Goal: Participate in discussion: Engage in conversation with other users on a specific topic

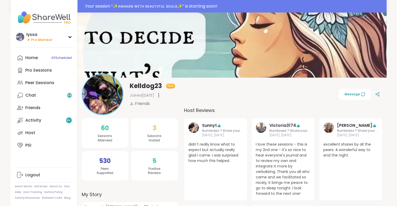
click at [95, 3] on div "Your session “ ✨ᴀᴡᴀᴋᴇɴ ᴡɪᴛʜ ʙᴇᴀᴜᴛɪғᴜʟ sᴏᴜʟs✨ ” is starting soon!" at bounding box center [234, 6] width 298 height 6
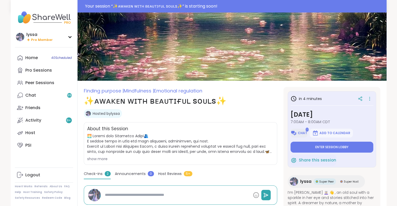
click at [295, 137] on button "Chat" at bounding box center [298, 133] width 17 height 9
type textarea "*"
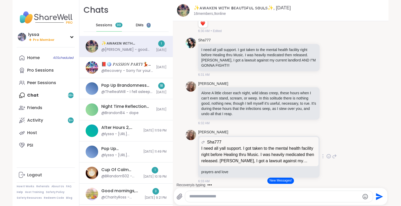
scroll to position [167, 0]
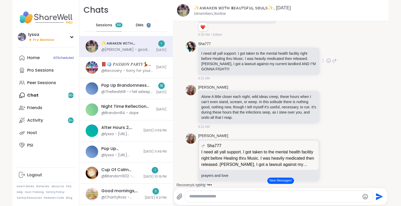
click at [332, 61] on icon at bounding box center [334, 61] width 5 height 6
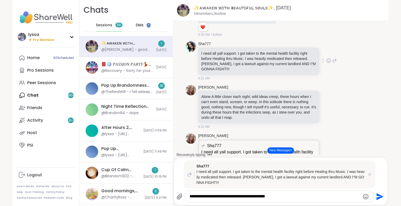
type textarea "**********"
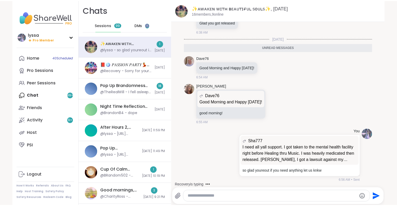
scroll to position [513, 0]
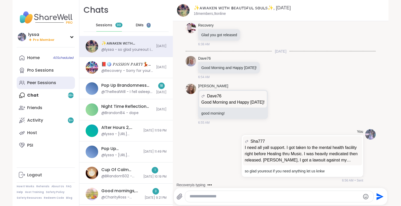
click at [43, 84] on div "Peer Sessions" at bounding box center [41, 83] width 29 height 6
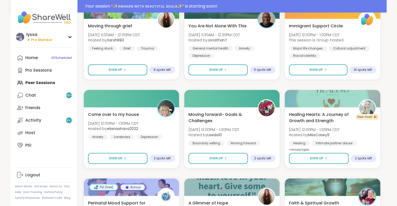
scroll to position [263, 0]
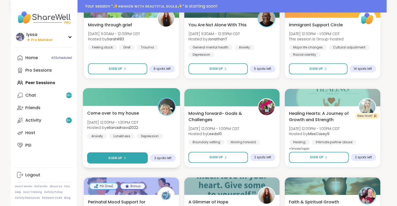
click at [142, 158] on button "Sign Up" at bounding box center [117, 158] width 61 height 11
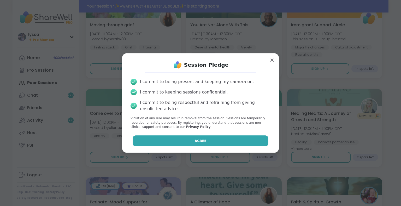
click at [175, 139] on button "Agree" at bounding box center [200, 141] width 136 height 11
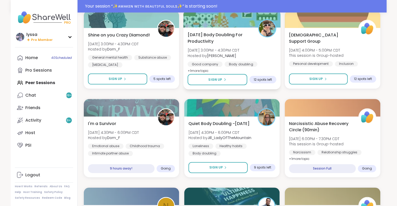
scroll to position [608, 0]
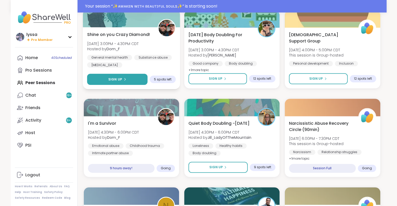
click at [138, 81] on button "Sign Up" at bounding box center [117, 79] width 61 height 11
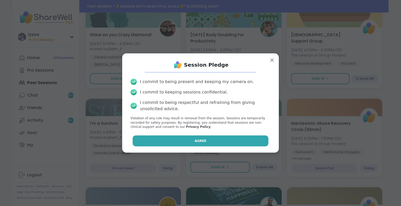
click at [151, 138] on button "Agree" at bounding box center [200, 141] width 136 height 11
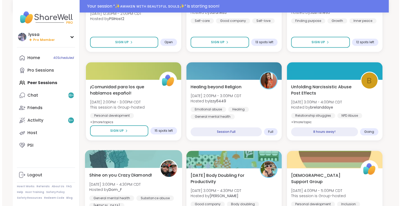
scroll to position [484, 0]
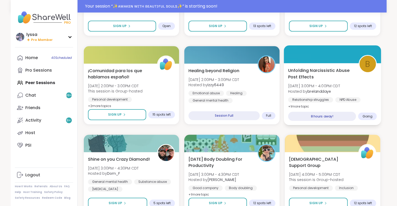
click at [358, 79] on div "Unfolding Narcissistic Abuse Post Effects Sun, Sep 07 | 3:00PM - 4:00PM CDT Hos…" at bounding box center [332, 88] width 89 height 43
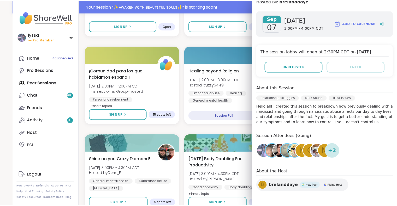
scroll to position [0, 0]
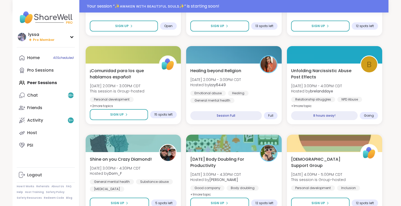
click at [181, 130] on div "✨ᴀᴡᴀᴋᴇɴ ᴡɪᴛʜ ʙᴇᴀᴜᴛɪғᴜʟ sᴏᴜʟs✨ Sun, Sep 07 | 7:00AM - 8:00AM CDT Hosted by lyssa…" at bounding box center [234, 130] width 296 height 1054
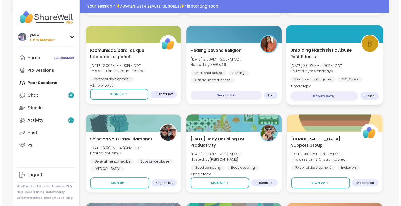
scroll to position [504, 0]
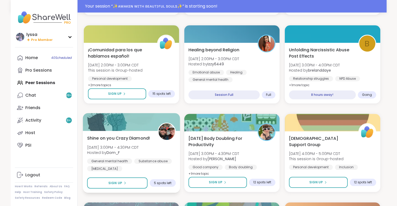
click at [159, 149] on div "Shine on you Crazy Diamond! Sun, Sep 07 | 3:00PM - 4:30PM CDT Hosted by Dom_F G…" at bounding box center [131, 153] width 89 height 36
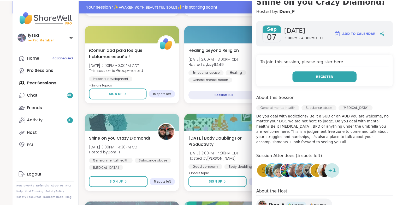
scroll to position [0, 0]
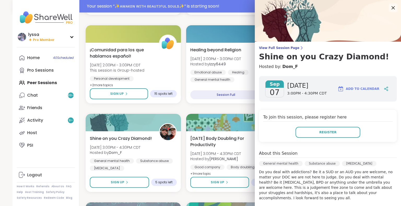
click at [389, 8] on icon at bounding box center [392, 7] width 7 height 7
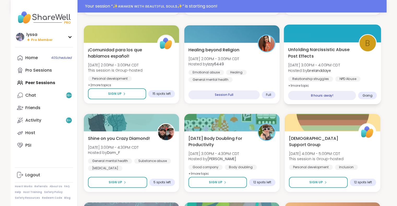
click at [342, 78] on div "NPD Abuse" at bounding box center [347, 78] width 25 height 5
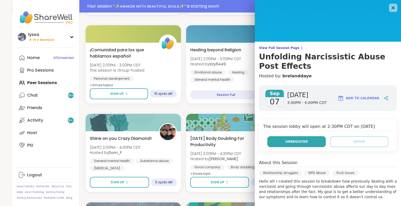
click at [299, 144] on span "Unregister" at bounding box center [296, 142] width 22 height 5
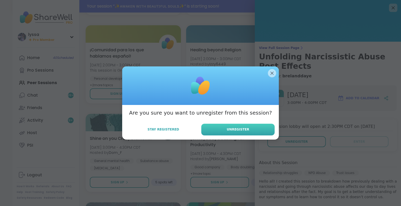
click at [267, 130] on button "Unregister" at bounding box center [237, 130] width 73 height 12
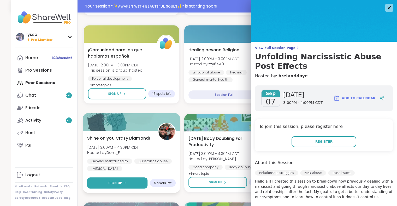
click at [129, 185] on button "Sign Up" at bounding box center [117, 183] width 61 height 11
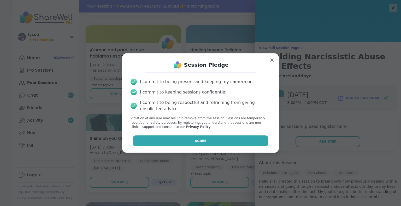
click at [175, 139] on button "Agree" at bounding box center [200, 141] width 136 height 11
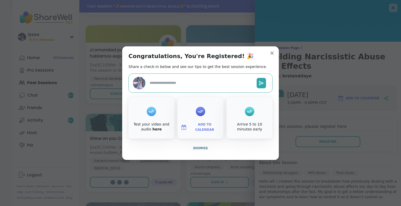
type textarea "*"
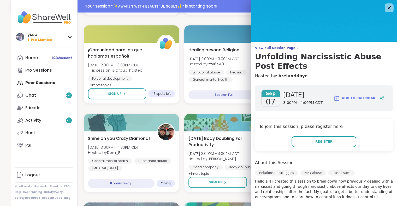
click at [385, 4] on icon at bounding box center [388, 7] width 7 height 7
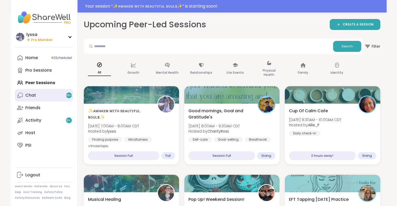
click at [34, 92] on link "Chat 99 +" at bounding box center [44, 95] width 58 height 13
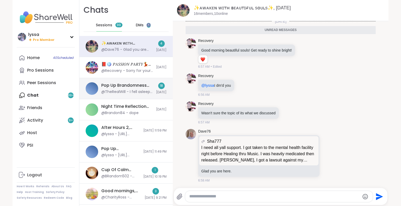
click at [121, 82] on div "Pop Up Brandomness Show and Tell, Sep 07 @TheRealWill - I fell asleep during th…" at bounding box center [125, 88] width 93 height 21
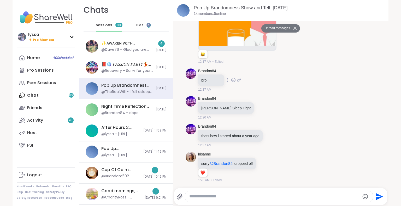
scroll to position [414, 0]
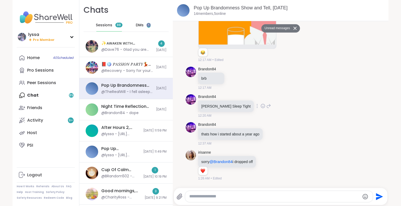
click at [260, 105] on icon at bounding box center [262, 106] width 5 height 5
click at [219, 95] on div "Select Reaction: Heart" at bounding box center [221, 97] width 5 height 5
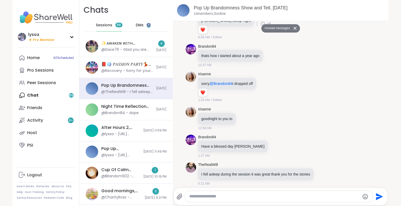
scroll to position [501, 0]
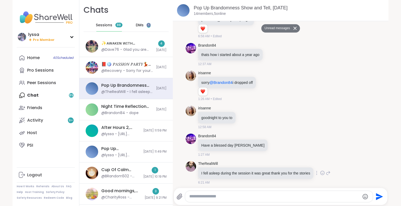
click at [320, 171] on icon at bounding box center [322, 173] width 5 height 5
click at [278, 162] on div "Select Reaction: Heart" at bounding box center [280, 164] width 5 height 5
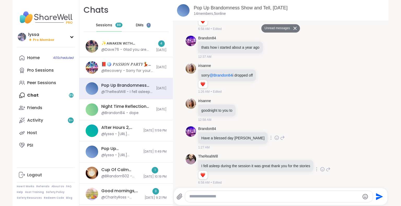
click at [274, 137] on icon at bounding box center [276, 137] width 5 height 5
click at [274, 128] on div "Select Reaction: Heart" at bounding box center [276, 129] width 5 height 5
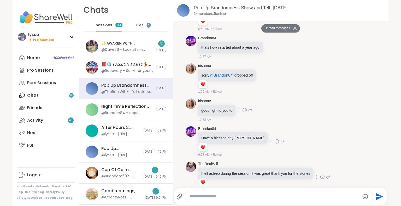
click at [245, 108] on icon at bounding box center [244, 110] width 5 height 5
click at [280, 68] on div "irisanne sorry @Brandon84 i dropped off 1 1 1:26 AM • Edited" at bounding box center [280, 78] width 190 height 35
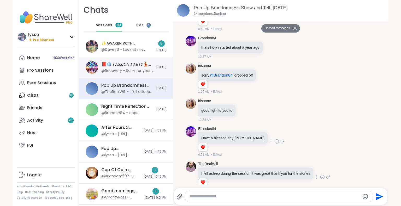
click at [135, 69] on div "@Recovery - Sorry for your loss @AliciaMarie" at bounding box center [127, 70] width 52 height 5
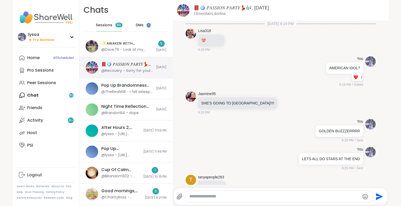
scroll to position [3943, 0]
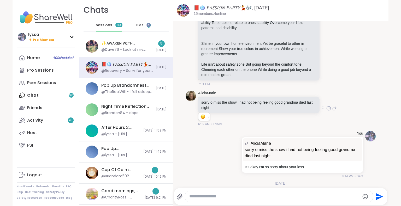
click at [326, 106] on icon at bounding box center [328, 108] width 5 height 5
click at [296, 98] on div "Select Reaction: Sad" at bounding box center [298, 100] width 5 height 5
click at [332, 105] on icon at bounding box center [334, 108] width 5 height 6
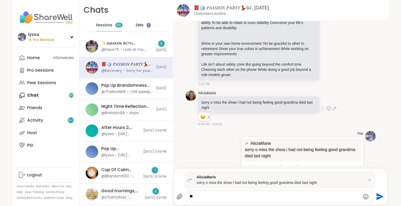
type textarea "*"
type textarea "**********"
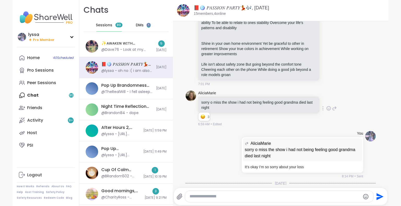
scroll to position [3995, 0]
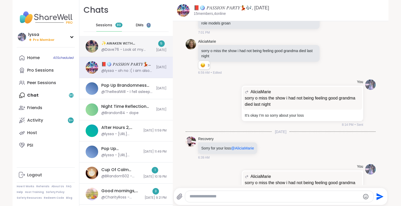
click at [96, 49] on div "✨ᴀᴡᴀᴋᴇɴ ᴡɪᴛʜ ʙᴇᴀᴜᴛɪғᴜʟ sᴏᴜʟs✨, Sep 07 @Dave76 - Look at my schedule and I might…" at bounding box center [125, 46] width 93 height 21
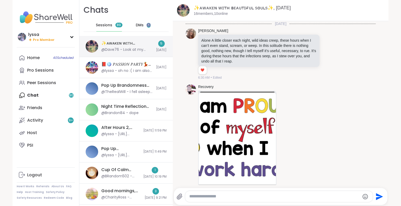
scroll to position [716, 0]
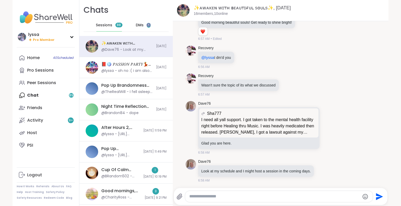
click at [142, 24] on div "DMs 1" at bounding box center [143, 25] width 26 height 13
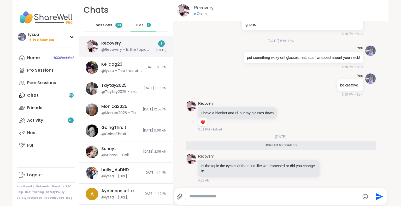
click at [127, 45] on div "Recovery @Recovery - Is the topic the cycles of the mind like we discussed or d…" at bounding box center [127, 46] width 52 height 12
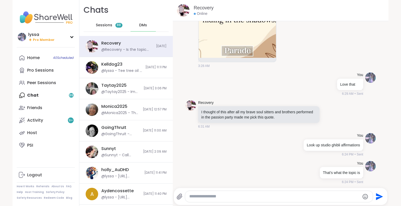
scroll to position [5562, 0]
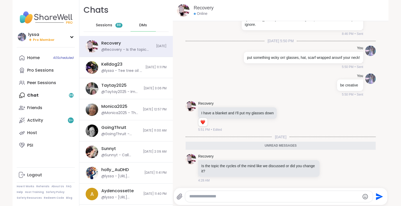
click at [242, 196] on textarea "Type your message" at bounding box center [274, 196] width 170 height 5
type textarea "**********"
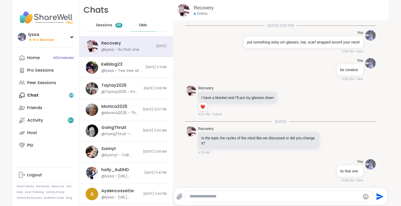
scroll to position [5577, 0]
click at [40, 79] on link "Peer Sessions" at bounding box center [46, 83] width 58 height 13
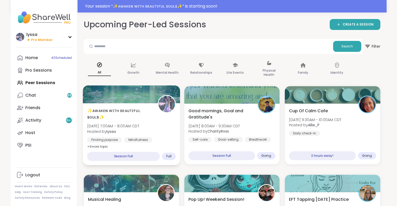
click at [155, 123] on div "✨ᴀᴡᴀᴋᴇɴ ᴡɪᴛʜ ʙᴇᴀᴜᴛɪғᴜʟ sᴏᴜʟs✨ Sun, Sep 07 | 7:00AM - 8:00AM CDT Hosted by lyssa…" at bounding box center [131, 128] width 89 height 43
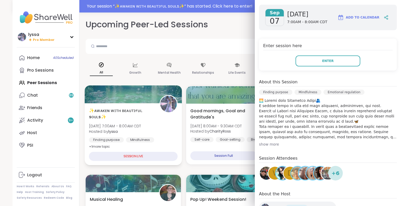
scroll to position [82, 0]
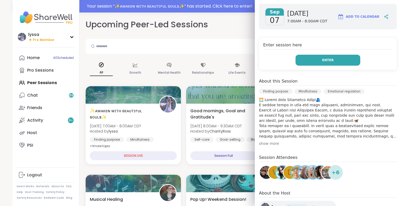
click at [333, 55] on button "Enter" at bounding box center [327, 60] width 65 height 11
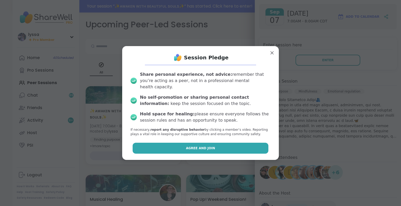
click at [246, 145] on button "Agree and Join" at bounding box center [200, 148] width 136 height 11
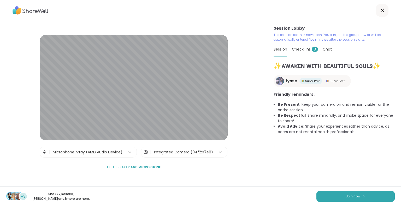
click at [1, 179] on div "Session Lobby | Microphone Array (AMD Audio Device) | Integrated Camera (04f2:b…" at bounding box center [133, 104] width 267 height 166
click at [356, 196] on button "Join now" at bounding box center [355, 196] width 78 height 11
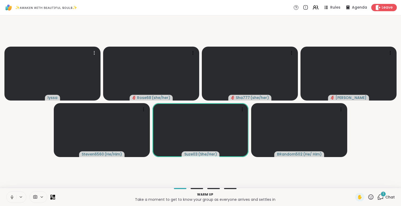
click at [380, 200] on div "1 Chat" at bounding box center [385, 197] width 17 height 8
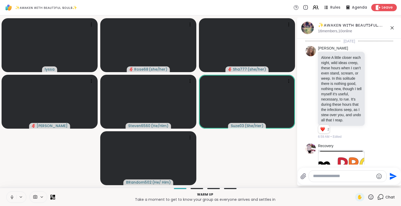
scroll to position [1002, 0]
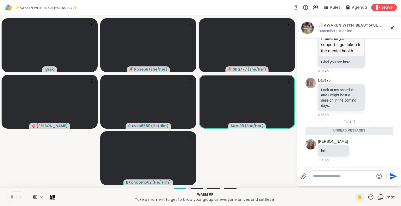
click at [391, 28] on icon at bounding box center [391, 27] width 3 height 3
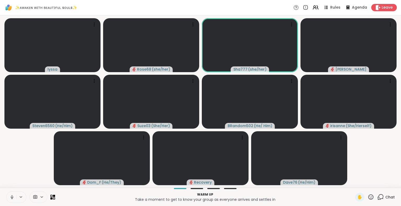
click at [367, 198] on icon at bounding box center [370, 197] width 7 height 7
click at [353, 184] on span "❤️" at bounding box center [355, 183] width 5 height 6
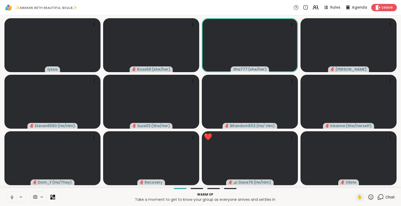
click at [367, 199] on icon at bounding box center [370, 197] width 7 height 7
click at [353, 183] on span "❤️" at bounding box center [355, 183] width 5 height 6
click at [367, 198] on icon at bounding box center [370, 197] width 7 height 7
click at [373, 188] on div "🌟" at bounding box center [377, 183] width 9 height 8
click at [368, 198] on icon at bounding box center [370, 197] width 5 height 5
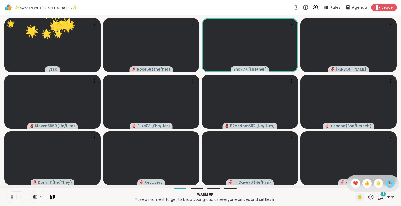
click at [387, 184] on span "🎉" at bounding box center [389, 183] width 5 height 6
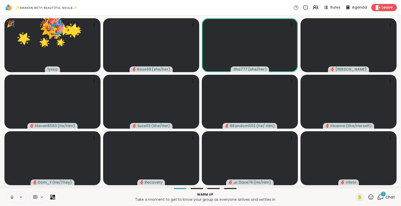
click at [368, 195] on icon at bounding box center [370, 197] width 5 height 5
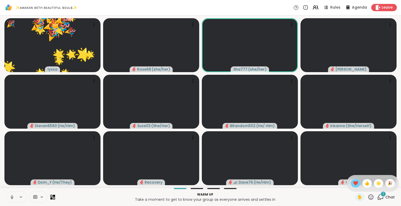
click at [351, 186] on div "❤️" at bounding box center [355, 183] width 9 height 8
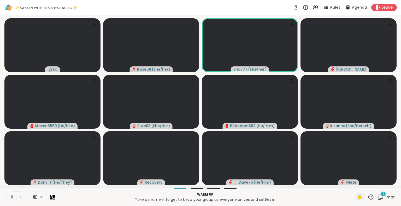
click at [367, 199] on icon at bounding box center [370, 197] width 7 height 7
click at [376, 185] on span "🌟" at bounding box center [378, 183] width 5 height 6
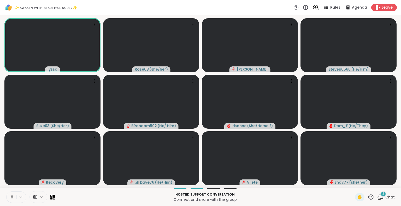
click at [312, 8] on icon at bounding box center [315, 7] width 7 height 7
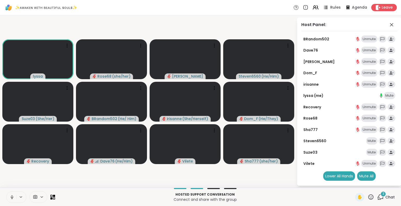
click at [323, 9] on icon at bounding box center [325, 7] width 7 height 7
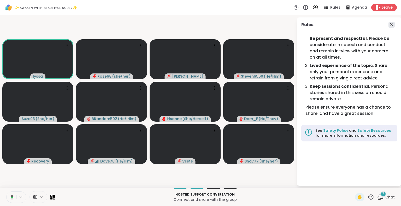
click at [391, 26] on icon at bounding box center [391, 25] width 6 height 6
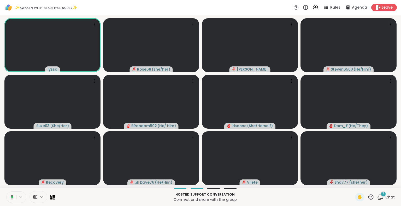
click at [380, 196] on div "7" at bounding box center [383, 194] width 6 height 6
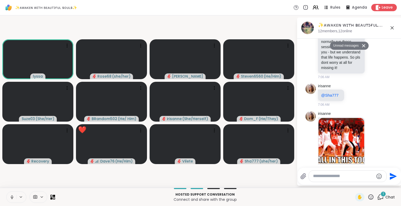
scroll to position [1453, 0]
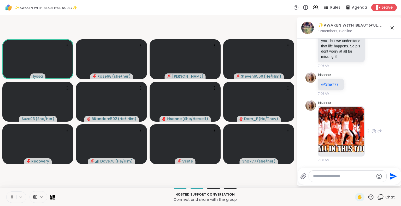
click at [371, 132] on icon at bounding box center [373, 131] width 5 height 5
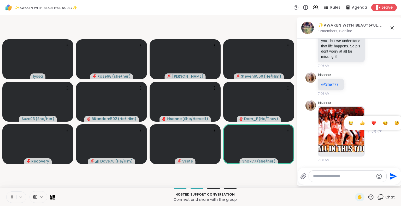
click at [348, 122] on div "Select Reaction: Joy" at bounding box center [350, 123] width 5 height 5
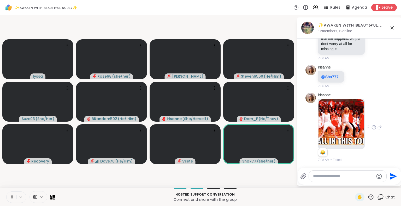
scroll to position [1460, 0]
click at [377, 126] on icon at bounding box center [379, 127] width 5 height 6
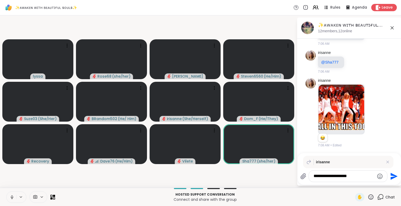
type textarea "**********"
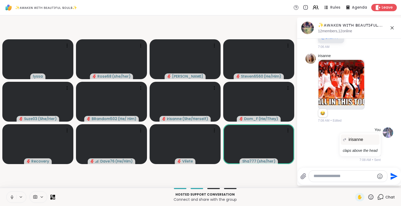
click at [391, 28] on icon at bounding box center [392, 28] width 6 height 6
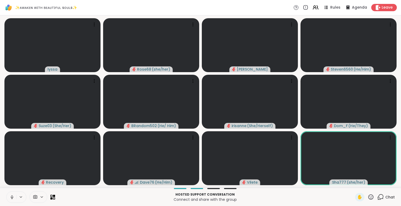
click at [292, 195] on p "Hosted support conversation" at bounding box center [204, 194] width 293 height 5
click at [367, 196] on icon at bounding box center [370, 197] width 7 height 7
click at [353, 183] on span "❤️" at bounding box center [355, 183] width 5 height 6
click at [11, 197] on icon at bounding box center [12, 197] width 5 height 5
click at [380, 201] on div "1 Chat" at bounding box center [385, 197] width 17 height 8
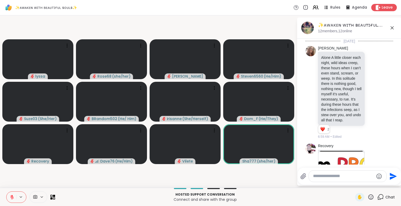
scroll to position [1547, 0]
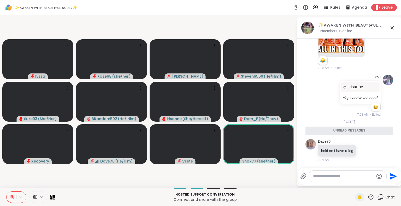
click at [393, 27] on icon at bounding box center [392, 28] width 6 height 6
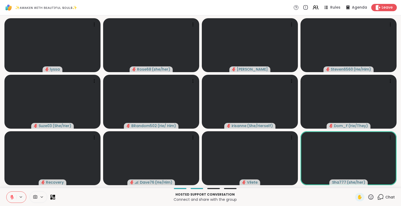
click at [10, 196] on icon at bounding box center [12, 197] width 5 height 5
click at [368, 195] on icon at bounding box center [370, 197] width 5 height 5
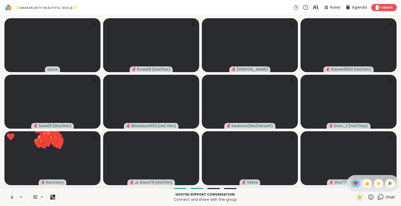
click at [353, 184] on span "❤️" at bounding box center [355, 183] width 5 height 6
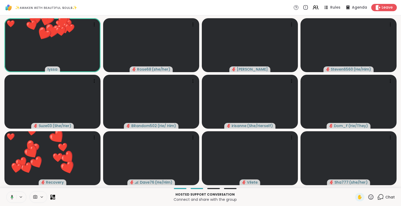
click at [367, 196] on icon at bounding box center [370, 197] width 7 height 7
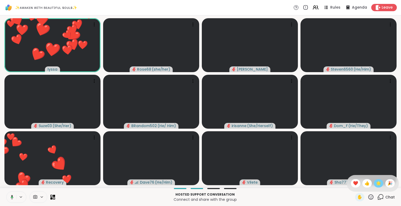
click at [376, 184] on span "🌟" at bounding box center [378, 183] width 5 height 6
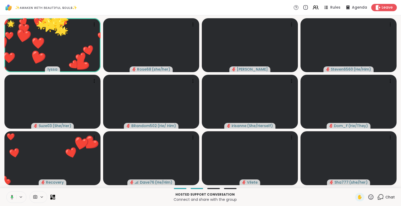
click at [367, 196] on icon at bounding box center [370, 197] width 7 height 7
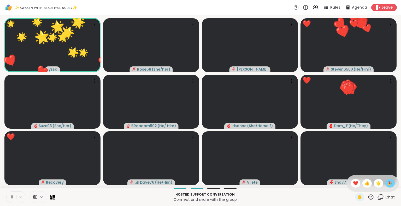
click at [387, 183] on span "🎉" at bounding box center [389, 183] width 5 height 6
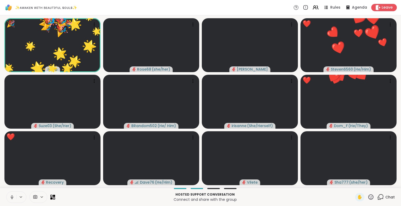
click at [367, 196] on icon at bounding box center [370, 197] width 7 height 7
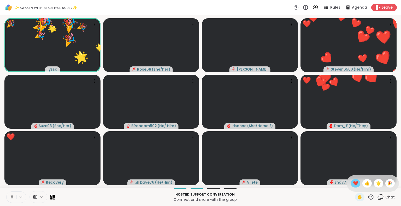
click at [353, 182] on span "❤️" at bounding box center [355, 183] width 5 height 6
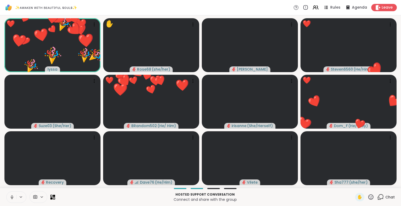
click at [380, 196] on div "Chat" at bounding box center [385, 197] width 17 height 8
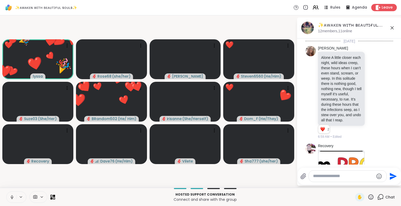
scroll to position [1530, 0]
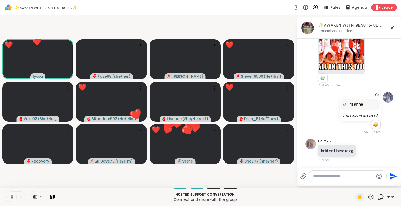
click at [329, 175] on textarea "Type your message" at bounding box center [343, 176] width 61 height 5
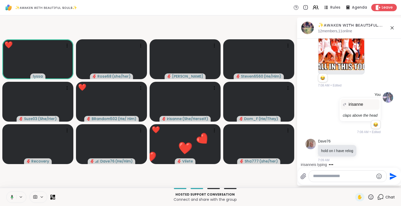
click at [392, 25] on icon at bounding box center [392, 28] width 6 height 6
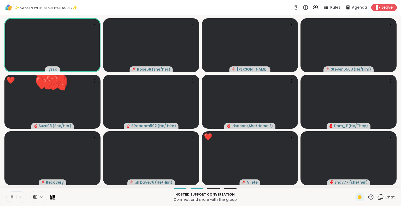
click at [367, 196] on icon at bounding box center [370, 197] width 7 height 7
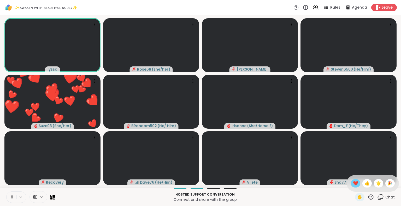
click at [353, 184] on span "❤️" at bounding box center [355, 183] width 5 height 6
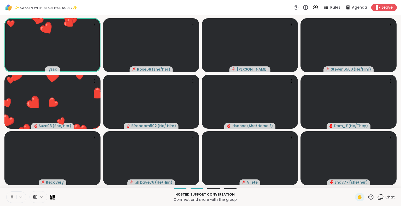
click at [368, 196] on icon at bounding box center [370, 197] width 7 height 7
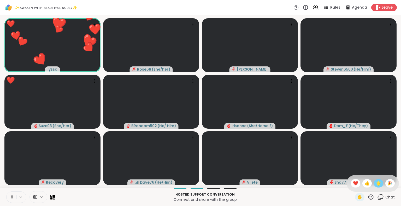
click at [376, 183] on span "🌟" at bounding box center [378, 183] width 5 height 6
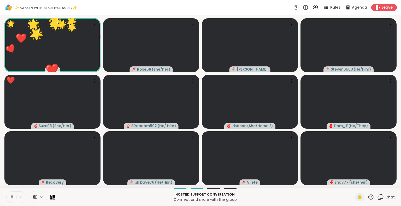
click at [367, 194] on div "✋" at bounding box center [364, 197] width 19 height 8
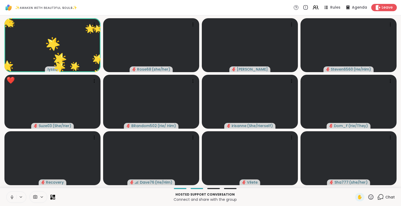
click at [379, 198] on icon at bounding box center [380, 197] width 7 height 7
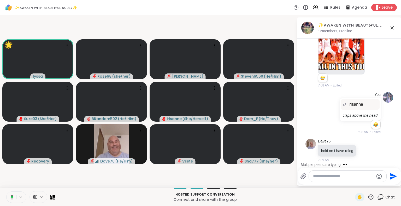
click at [324, 177] on textarea "Type your message" at bounding box center [343, 176] width 61 height 5
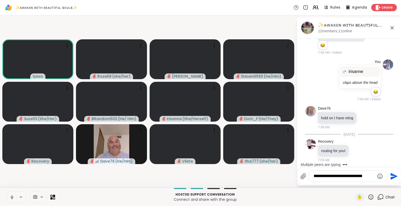
type textarea "**********"
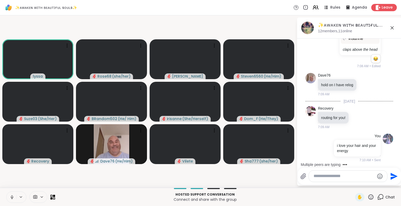
scroll to position [1596, 0]
click at [393, 25] on icon at bounding box center [392, 28] width 6 height 6
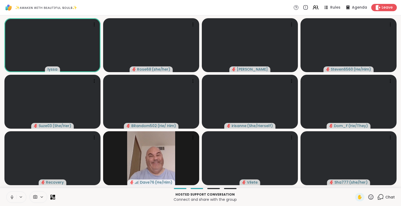
click at [367, 198] on icon at bounding box center [370, 197] width 7 height 7
click at [376, 184] on span "🌟" at bounding box center [378, 183] width 5 height 6
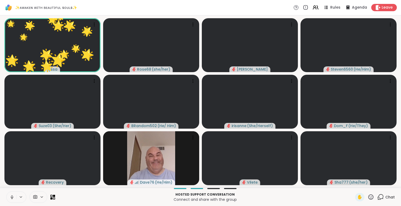
click at [386, 197] on span "Chat" at bounding box center [389, 197] width 9 height 5
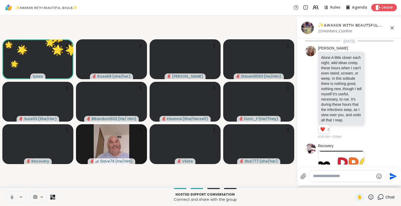
scroll to position [1598, 0]
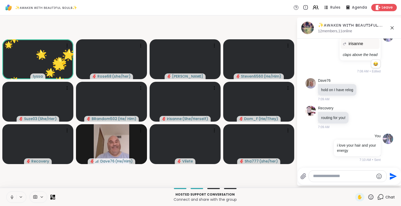
click at [352, 174] on textarea "Type your message" at bounding box center [343, 176] width 61 height 5
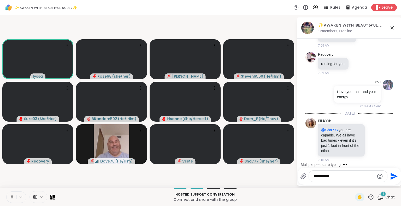
scroll to position [1659, 0]
type textarea "**********"
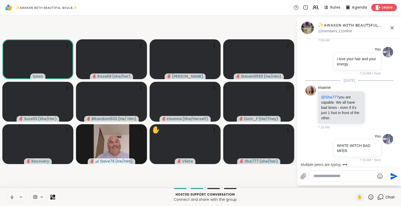
click at [393, 26] on icon at bounding box center [392, 28] width 6 height 6
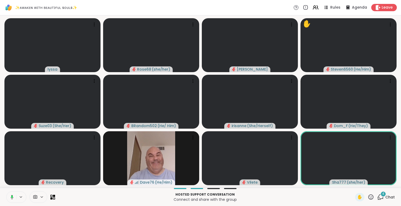
click at [368, 198] on icon at bounding box center [370, 197] width 5 height 5
click at [353, 184] on span "❤️" at bounding box center [355, 183] width 5 height 6
click at [367, 198] on icon at bounding box center [370, 197] width 7 height 7
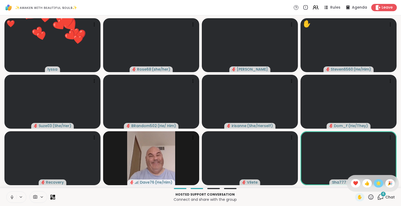
click at [376, 186] on span "🌟" at bounding box center [378, 183] width 5 height 6
click at [367, 199] on icon at bounding box center [370, 197] width 7 height 7
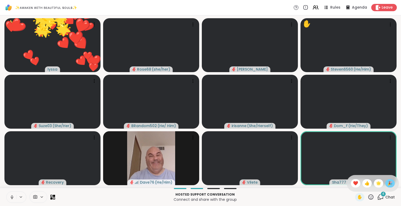
click at [387, 182] on span "🎉" at bounding box center [389, 183] width 5 height 6
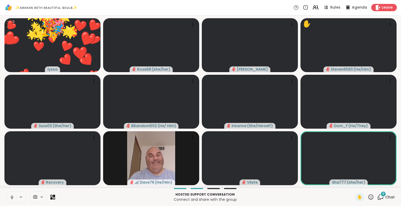
click at [367, 197] on icon at bounding box center [370, 197] width 7 height 7
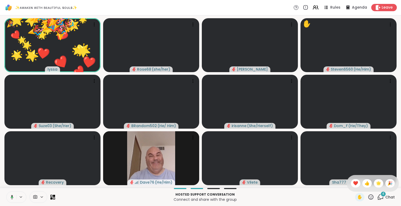
click at [353, 186] on span "❤️" at bounding box center [355, 183] width 5 height 6
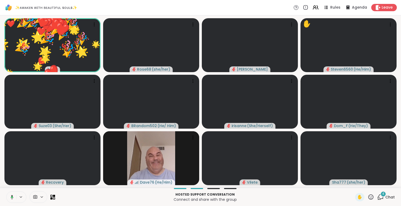
click at [368, 198] on icon at bounding box center [370, 197] width 5 height 5
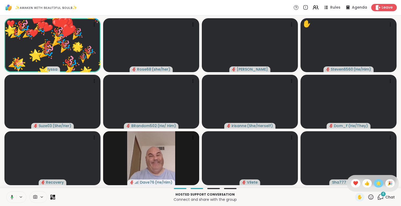
click at [376, 182] on span "🌟" at bounding box center [378, 183] width 5 height 6
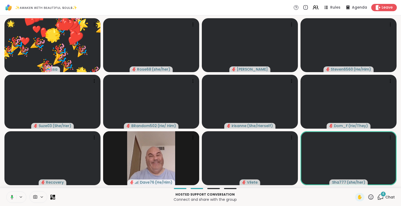
click at [368, 197] on icon at bounding box center [370, 197] width 5 height 5
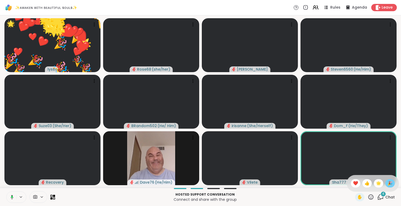
click at [387, 185] on span "🎉" at bounding box center [389, 183] width 5 height 6
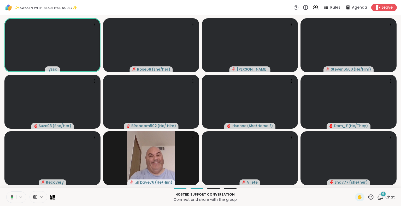
click at [367, 200] on icon at bounding box center [370, 197] width 7 height 7
click at [353, 184] on span "❤️" at bounding box center [355, 183] width 5 height 6
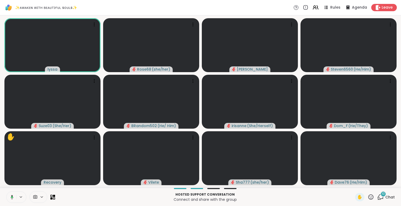
click at [11, 200] on button at bounding box center [11, 197] width 11 height 11
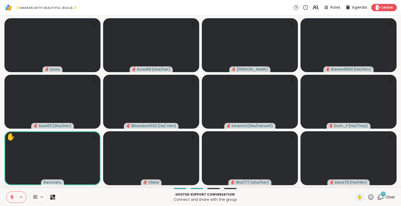
click at [367, 196] on icon at bounding box center [370, 197] width 7 height 7
click at [353, 181] on span "❤️" at bounding box center [355, 183] width 5 height 6
click at [385, 196] on span "Chat" at bounding box center [389, 197] width 9 height 5
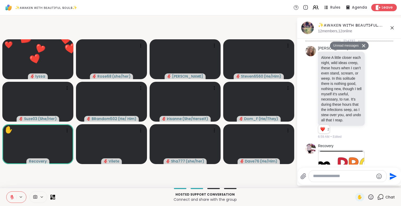
scroll to position [2240, 0]
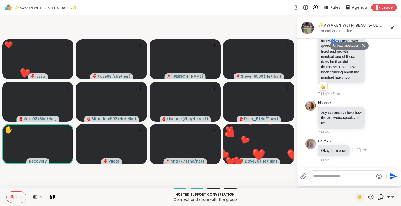
click at [358, 149] on icon at bounding box center [358, 150] width 5 height 5
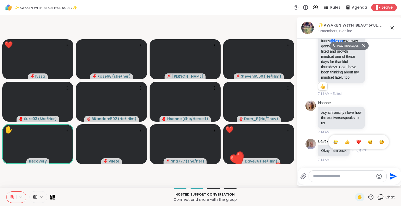
click at [355, 139] on button "Select Reaction: Heart" at bounding box center [358, 142] width 10 height 10
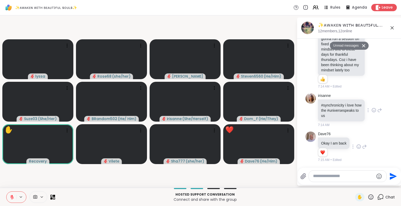
scroll to position [2195, 0]
click at [371, 53] on icon at bounding box center [373, 49] width 5 height 5
click at [371, 44] on div "Select Reaction: Heart" at bounding box center [373, 41] width 5 height 5
click at [377, 53] on icon at bounding box center [379, 50] width 5 height 6
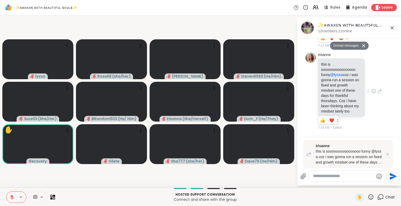
scroll to position [2125, 0]
click at [371, 23] on icon at bounding box center [373, 20] width 5 height 5
click at [368, 17] on button "Select Reaction: Heart" at bounding box center [373, 12] width 10 height 10
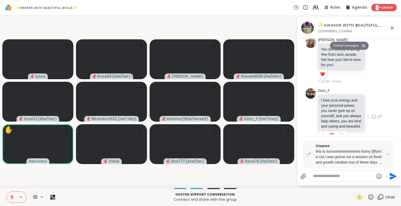
scroll to position [2025, 0]
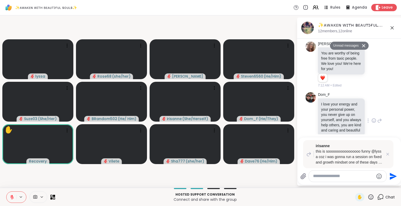
click at [371, 22] on div at bounding box center [373, 19] width 5 height 6
click at [371, 13] on div "Select Reaction: Heart" at bounding box center [373, 10] width 5 height 5
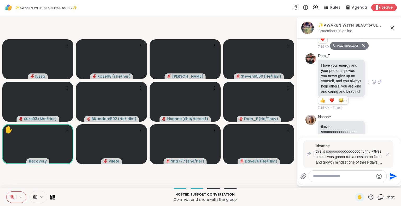
scroll to position [2064, 0]
click at [391, 27] on icon at bounding box center [391, 27] width 3 height 3
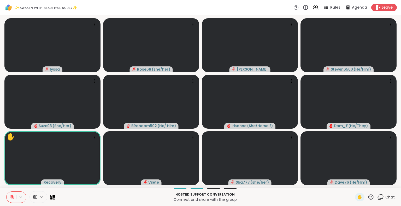
click at [10, 197] on icon at bounding box center [12, 197] width 5 height 5
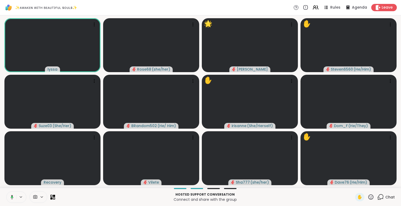
click at [370, 197] on icon at bounding box center [370, 197] width 7 height 7
click at [376, 185] on span "🌟" at bounding box center [378, 183] width 5 height 6
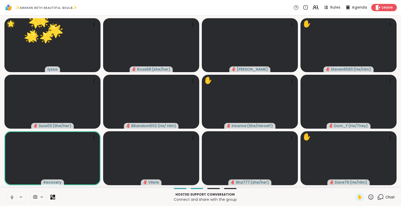
click at [367, 196] on icon at bounding box center [370, 197] width 7 height 7
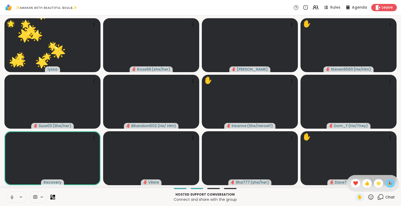
click at [387, 183] on span "🎉" at bounding box center [389, 183] width 5 height 6
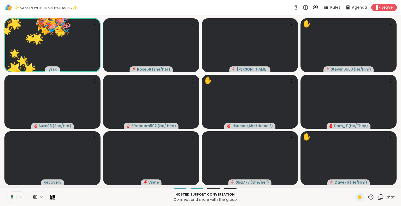
click at [369, 196] on icon at bounding box center [370, 197] width 7 height 7
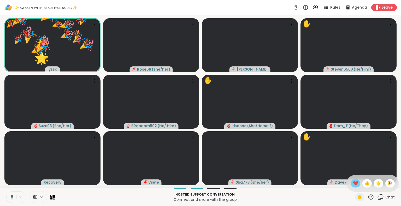
click at [353, 186] on span "❤️" at bounding box center [355, 183] width 5 height 6
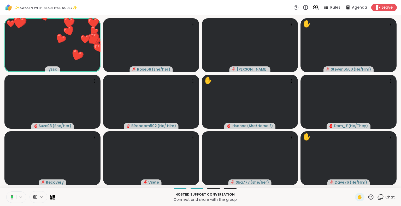
click at [313, 6] on icon at bounding box center [314, 7] width 2 height 2
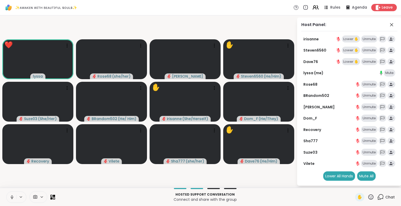
click at [313, 6] on icon at bounding box center [314, 7] width 2 height 2
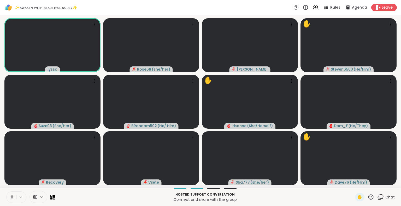
click at [12, 198] on icon at bounding box center [11, 197] width 1 height 2
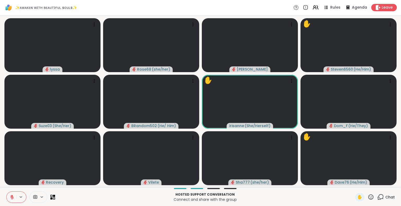
click at [368, 199] on icon at bounding box center [370, 197] width 5 height 5
click at [376, 185] on span "🌟" at bounding box center [378, 183] width 5 height 6
click at [371, 196] on div "✋ Chat" at bounding box center [375, 197] width 40 height 8
click at [367, 196] on icon at bounding box center [370, 197] width 7 height 7
click at [353, 182] on span "❤️" at bounding box center [355, 183] width 5 height 6
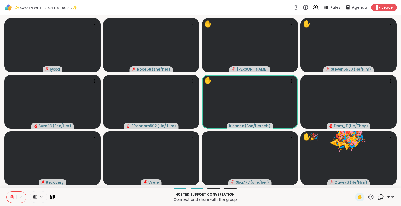
click at [367, 194] on icon at bounding box center [370, 197] width 7 height 7
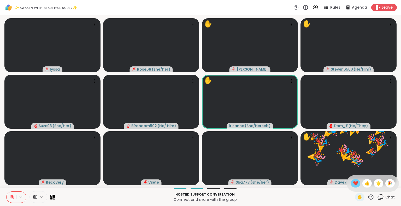
click at [353, 181] on span "❤️" at bounding box center [355, 183] width 5 height 6
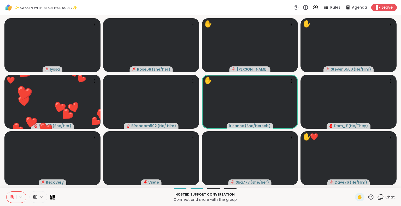
click at [368, 196] on icon at bounding box center [370, 197] width 7 height 7
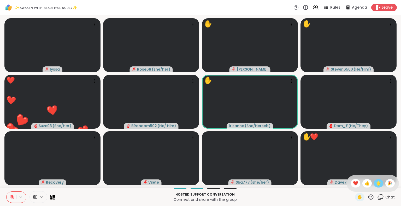
click at [376, 184] on span "🌟" at bounding box center [378, 183] width 5 height 6
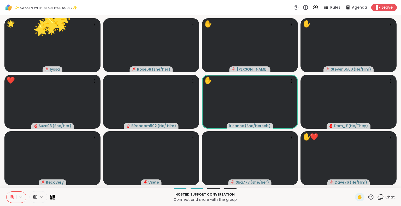
click at [368, 196] on icon at bounding box center [370, 197] width 5 height 5
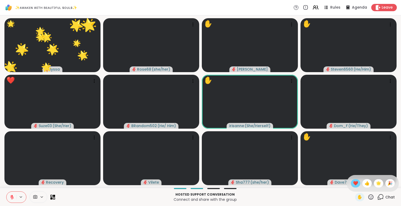
click at [353, 182] on span "❤️" at bounding box center [355, 183] width 5 height 6
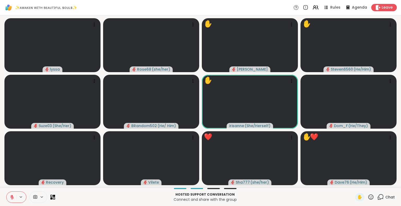
click at [367, 197] on icon at bounding box center [370, 197] width 7 height 7
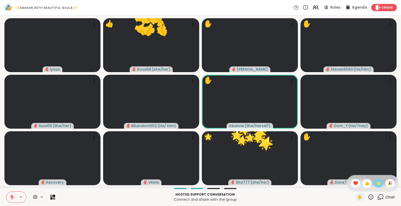
click at [376, 181] on span "🌟" at bounding box center [378, 183] width 5 height 6
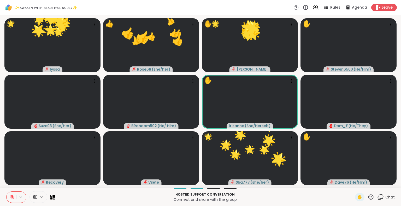
click at [368, 197] on icon at bounding box center [370, 197] width 5 height 5
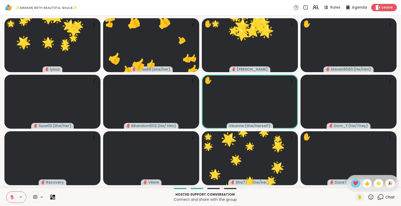
click at [353, 182] on span "❤️" at bounding box center [355, 183] width 5 height 6
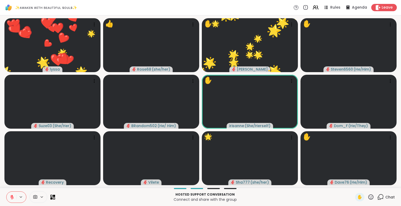
click at [368, 197] on icon at bounding box center [370, 197] width 5 height 5
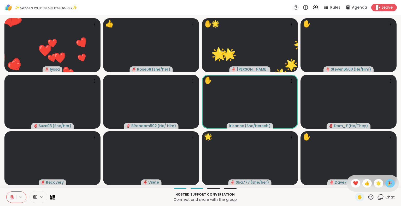
click at [387, 186] on span "🎉" at bounding box center [389, 183] width 5 height 6
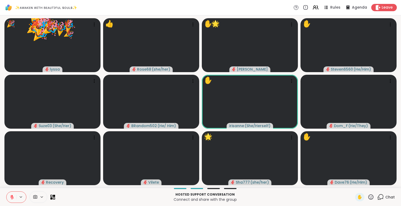
click at [367, 196] on icon at bounding box center [370, 197] width 7 height 7
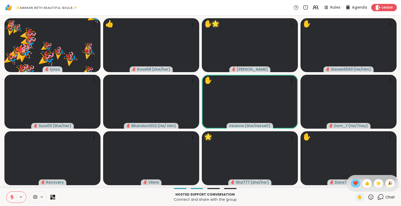
click at [351, 180] on div "❤️" at bounding box center [355, 183] width 9 height 8
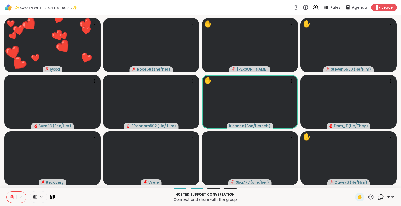
click at [12, 193] on button at bounding box center [12, 197] width 10 height 11
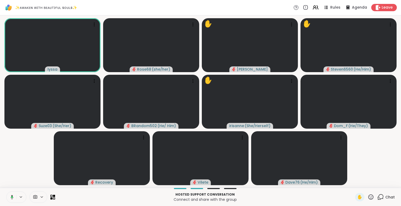
click at [367, 198] on icon at bounding box center [370, 197] width 7 height 7
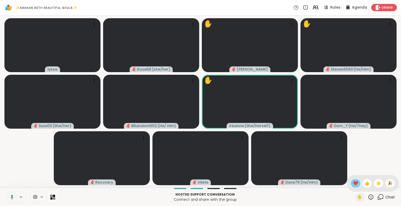
click at [353, 182] on span "❤️" at bounding box center [355, 183] width 5 height 6
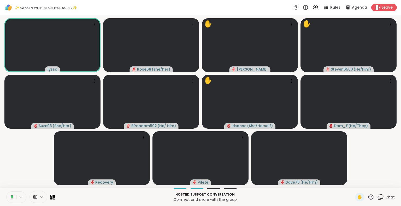
click at [372, 198] on div "✋ Chat" at bounding box center [375, 197] width 40 height 8
click at [368, 197] on icon at bounding box center [370, 197] width 5 height 5
click at [373, 187] on div "🌟" at bounding box center [377, 183] width 9 height 8
click at [368, 198] on icon at bounding box center [370, 197] width 5 height 5
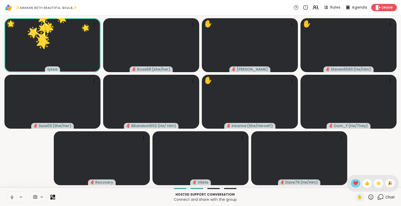
click at [353, 185] on span "❤️" at bounding box center [355, 183] width 5 height 6
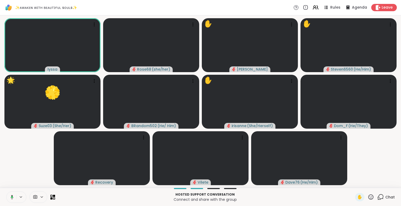
click at [370, 196] on div "✋ Chat" at bounding box center [375, 197] width 40 height 8
click at [367, 196] on icon at bounding box center [370, 197] width 7 height 7
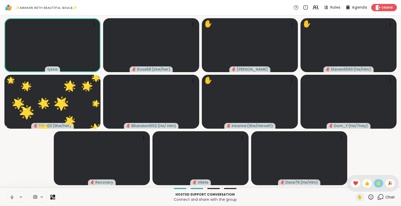
click at [376, 185] on span "🌟" at bounding box center [378, 183] width 5 height 6
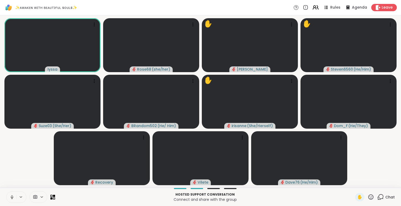
click at [313, 6] on icon at bounding box center [315, 7] width 7 height 7
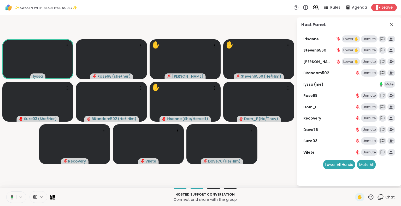
click at [313, 6] on icon at bounding box center [314, 7] width 2 height 2
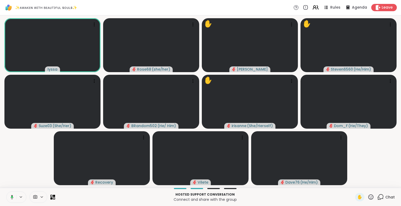
click at [313, 6] on icon at bounding box center [314, 7] width 2 height 2
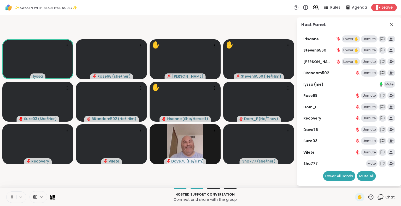
click at [314, 7] on icon at bounding box center [315, 7] width 7 height 7
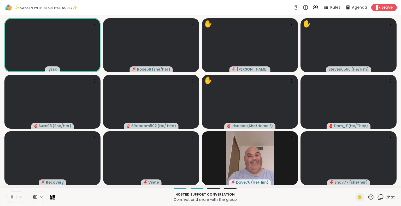
click at [8, 196] on button at bounding box center [12, 197] width 10 height 11
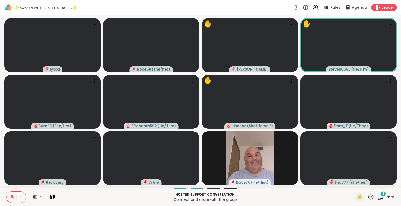
click at [385, 201] on div "1 Chat" at bounding box center [385, 197] width 17 height 8
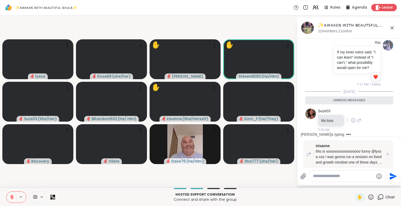
scroll to position [2382, 0]
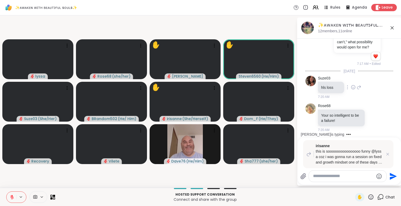
click at [353, 119] on p "Your so intelligent to be a failure!" at bounding box center [341, 118] width 40 height 10
click at [352, 89] on icon at bounding box center [353, 87] width 5 height 5
click at [330, 77] on div "Select Reaction: Joy" at bounding box center [330, 79] width 5 height 5
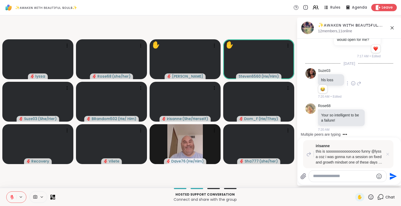
click at [388, 154] on icon at bounding box center [387, 154] width 5 height 5
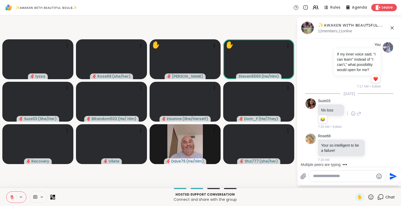
click at [346, 174] on textarea "Type your message" at bounding box center [343, 176] width 61 height 5
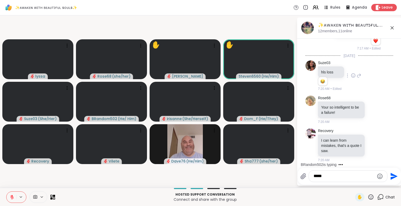
scroll to position [2440, 0]
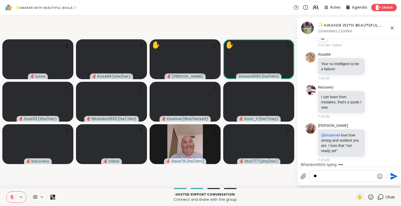
type textarea "*"
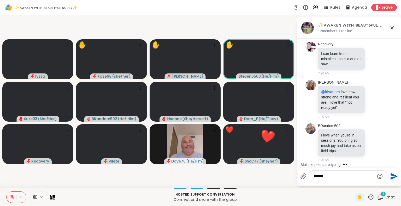
scroll to position [2484, 0]
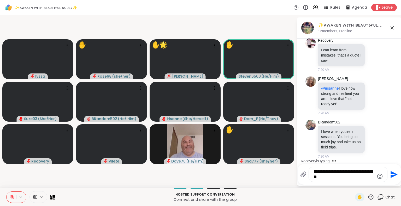
click at [362, 171] on textarea "**********" at bounding box center [343, 174] width 61 height 11
click at [363, 179] on textarea "**********" at bounding box center [343, 174] width 61 height 11
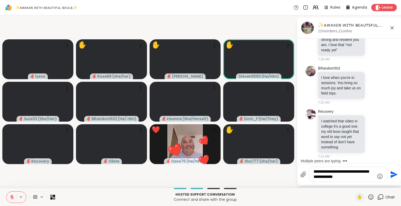
scroll to position [2546, 0]
click at [367, 170] on textarea "**********" at bounding box center [343, 174] width 61 height 11
click at [346, 172] on textarea "**********" at bounding box center [343, 174] width 61 height 11
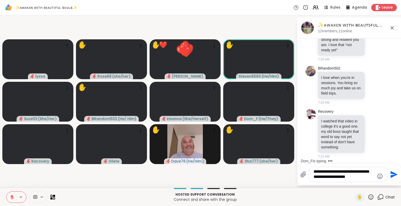
scroll to position [2605, 0]
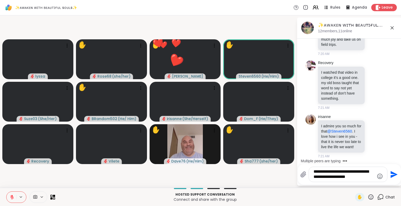
click at [357, 178] on textarea "**********" at bounding box center [343, 174] width 61 height 11
type textarea "**********"
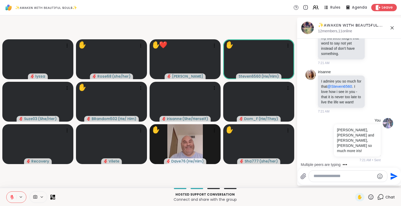
scroll to position [2640, 0]
click at [392, 26] on icon at bounding box center [392, 28] width 6 height 6
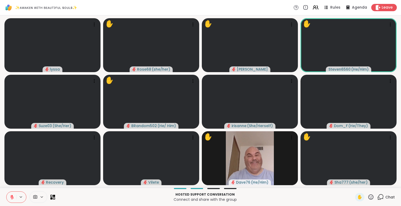
click at [11, 197] on icon at bounding box center [12, 197] width 5 height 5
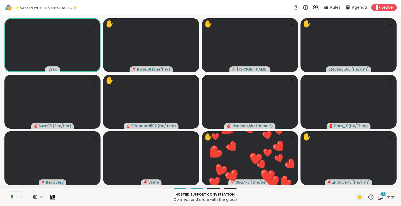
click at [312, 9] on icon at bounding box center [315, 7] width 7 height 7
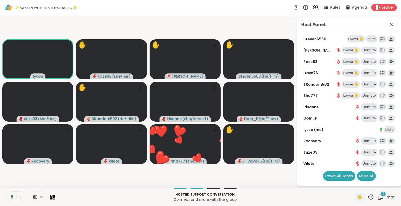
click at [313, 7] on icon at bounding box center [314, 7] width 2 height 2
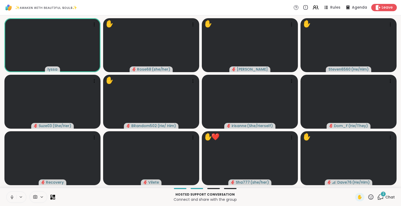
click at [367, 196] on icon at bounding box center [370, 197] width 7 height 7
click at [388, 184] on div "🎉" at bounding box center [389, 183] width 9 height 8
click at [367, 197] on icon at bounding box center [370, 197] width 7 height 7
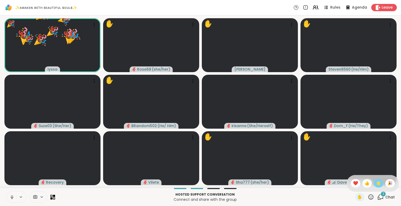
click at [376, 184] on span "🌟" at bounding box center [378, 183] width 5 height 6
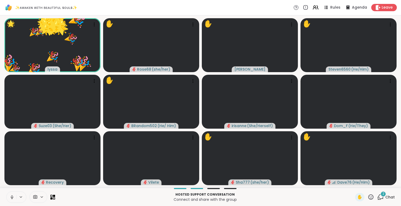
click at [367, 198] on icon at bounding box center [370, 197] width 7 height 7
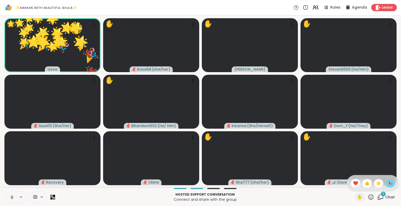
click at [387, 183] on span "🎉" at bounding box center [389, 183] width 5 height 6
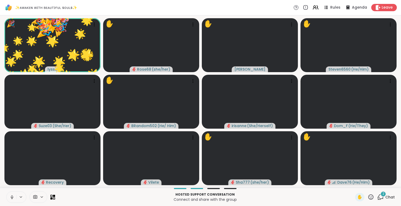
click at [367, 197] on icon at bounding box center [370, 197] width 7 height 7
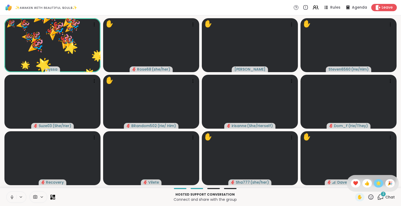
click at [376, 182] on span "🌟" at bounding box center [378, 183] width 5 height 6
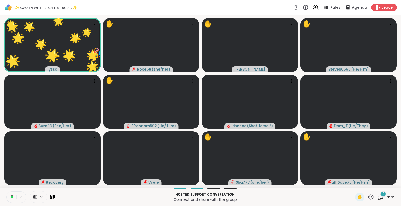
click at [11, 197] on rect at bounding box center [12, 197] width 2 height 2
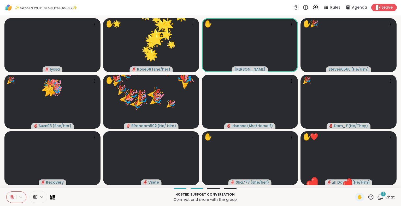
click at [13, 198] on icon at bounding box center [12, 198] width 4 height 4
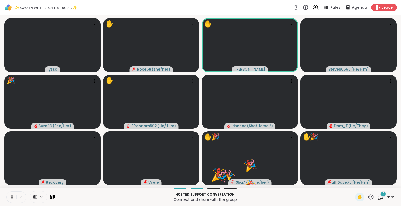
click at [367, 196] on icon at bounding box center [370, 197] width 7 height 7
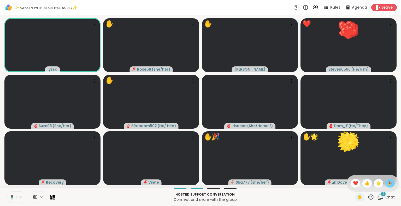
click at [387, 183] on span "🎉" at bounding box center [389, 183] width 5 height 6
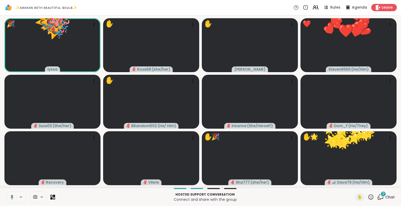
click at [367, 195] on icon at bounding box center [370, 197] width 7 height 7
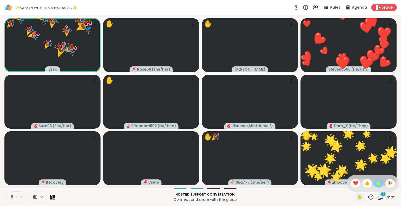
click at [376, 184] on span "🌟" at bounding box center [378, 183] width 5 height 6
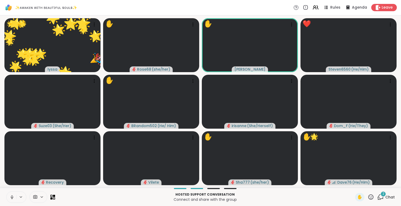
click at [8, 195] on button at bounding box center [12, 197] width 10 height 11
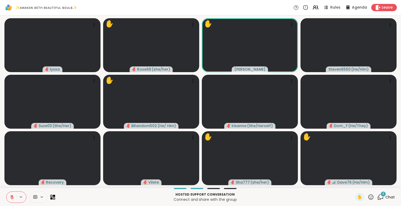
click at [379, 199] on icon at bounding box center [380, 197] width 7 height 7
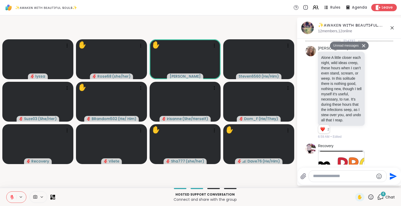
scroll to position [2910, 0]
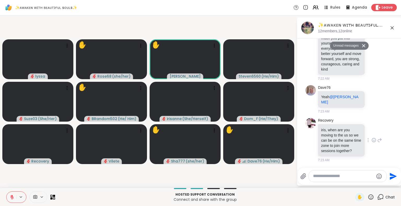
click at [371, 138] on icon at bounding box center [373, 140] width 5 height 5
click at [375, 118] on div "Recovery iris, when are you moving to the us so we can be on the same time zone…" at bounding box center [350, 140] width 64 height 45
click at [371, 137] on icon at bounding box center [373, 139] width 5 height 5
click at [348, 129] on div "Select Reaction: Joy" at bounding box center [350, 131] width 5 height 5
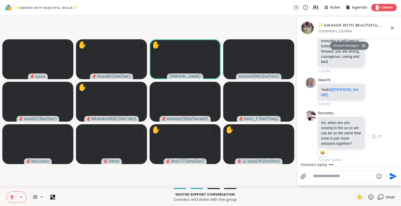
scroll to position [2872, 0]
click at [373, 32] on icon at bounding box center [373, 32] width 0 height 0
click at [371, 27] on div "Select Reaction: Heart" at bounding box center [373, 24] width 5 height 5
click at [377, 32] on icon at bounding box center [379, 29] width 5 height 6
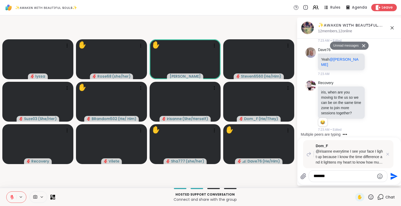
type textarea "********"
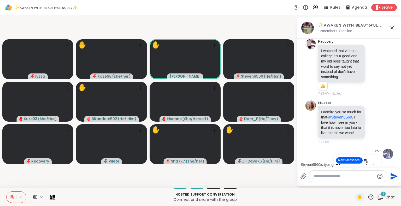
scroll to position [2552, 0]
click at [368, 195] on icon at bounding box center [370, 197] width 5 height 5
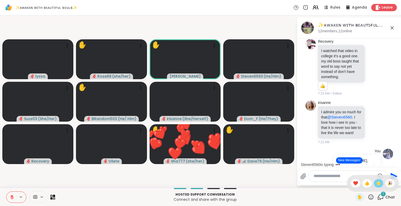
click at [373, 182] on div "🌟" at bounding box center [377, 183] width 9 height 8
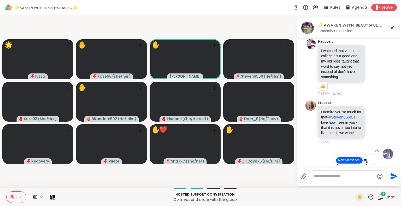
click at [371, 14] on icon at bounding box center [373, 11] width 5 height 5
click at [348, 5] on div "Select Reaction: Joy" at bounding box center [350, 3] width 5 height 5
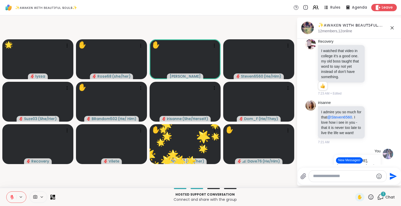
click at [377, 14] on icon at bounding box center [379, 11] width 5 height 6
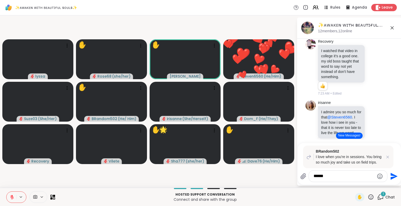
type textarea "*******"
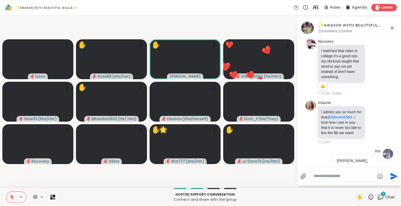
scroll to position [3109, 0]
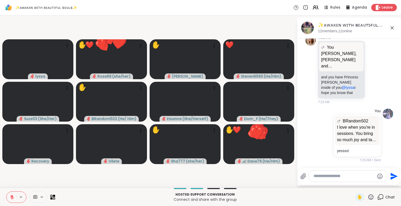
click at [7, 196] on button at bounding box center [12, 197] width 10 height 11
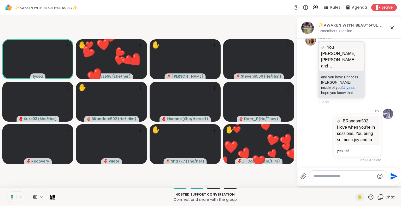
click at [392, 30] on icon at bounding box center [392, 28] width 6 height 6
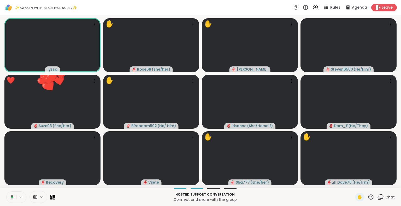
click at [367, 196] on icon at bounding box center [370, 197] width 7 height 7
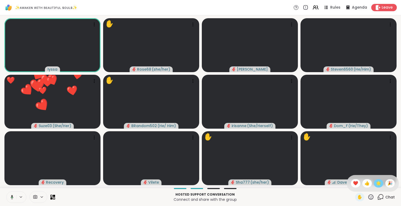
click at [376, 184] on span "🌟" at bounding box center [378, 183] width 5 height 6
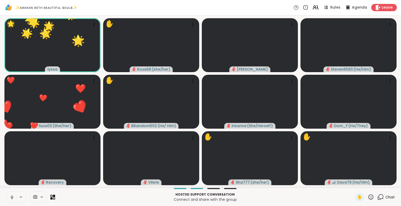
click at [367, 197] on icon at bounding box center [370, 197] width 7 height 7
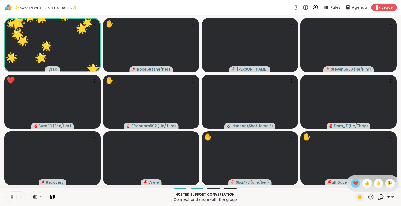
click at [353, 184] on span "❤️" at bounding box center [355, 183] width 5 height 6
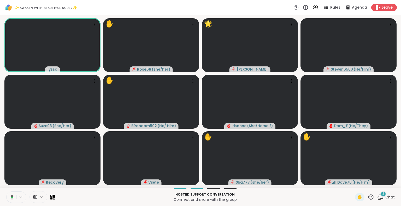
click at [367, 195] on icon at bounding box center [370, 197] width 7 height 7
click at [376, 184] on span "🌟" at bounding box center [378, 183] width 5 height 6
click at [367, 199] on icon at bounding box center [370, 197] width 7 height 7
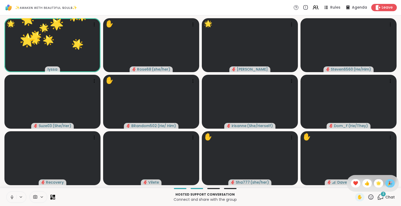
click at [387, 181] on span "🎉" at bounding box center [389, 183] width 5 height 6
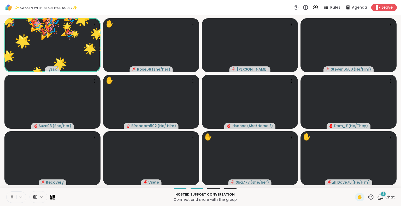
click at [367, 197] on icon at bounding box center [370, 197] width 7 height 7
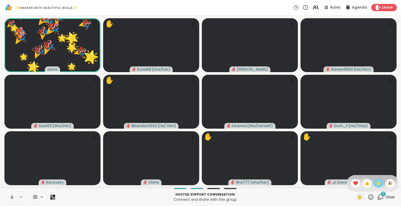
click at [373, 184] on div "🌟" at bounding box center [377, 183] width 9 height 8
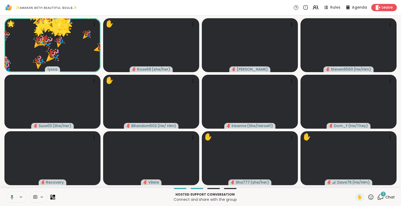
click at [367, 196] on icon at bounding box center [370, 197] width 7 height 7
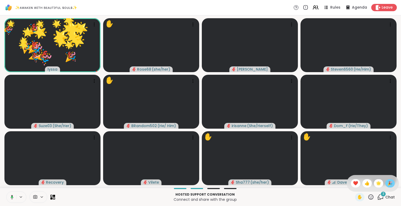
click at [387, 183] on span "🎉" at bounding box center [389, 183] width 5 height 6
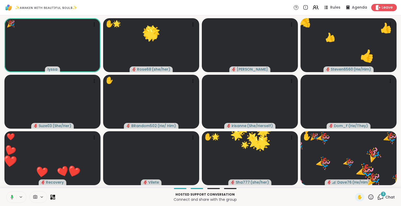
click at [369, 200] on icon at bounding box center [370, 197] width 7 height 7
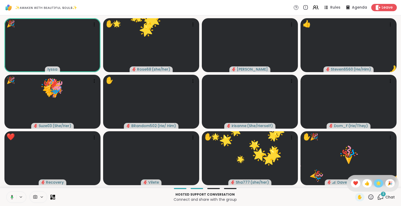
click at [376, 184] on span "🌟" at bounding box center [378, 183] width 5 height 6
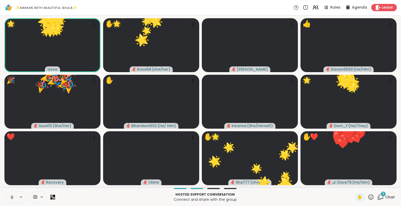
click at [367, 198] on icon at bounding box center [370, 197] width 7 height 7
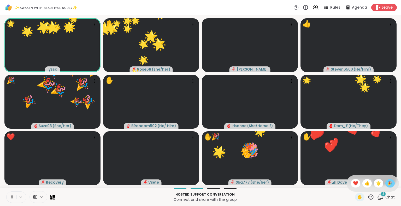
click at [387, 183] on span "🎉" at bounding box center [389, 183] width 5 height 6
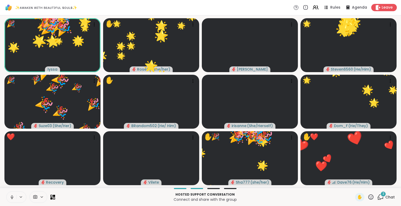
click at [367, 196] on icon at bounding box center [370, 197] width 7 height 7
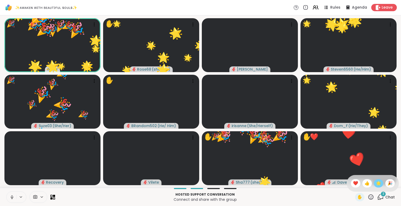
click at [376, 185] on span "🌟" at bounding box center [378, 183] width 5 height 6
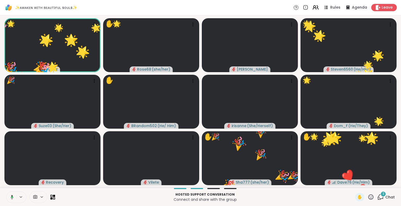
click at [313, 6] on icon at bounding box center [314, 7] width 2 height 2
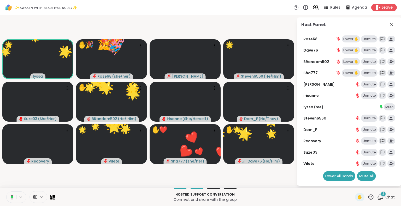
click at [313, 6] on icon at bounding box center [314, 7] width 2 height 2
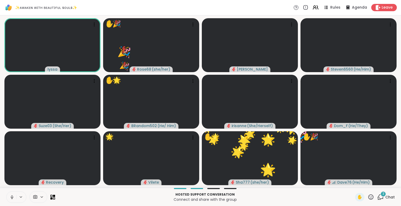
click at [11, 196] on icon at bounding box center [11, 197] width 1 height 2
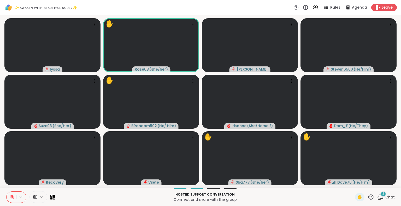
click at [10, 194] on button at bounding box center [12, 197] width 10 height 11
click at [380, 196] on div "3" at bounding box center [383, 194] width 6 height 6
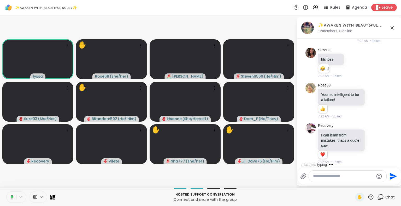
scroll to position [2321, 0]
click at [12, 198] on icon at bounding box center [12, 198] width 3 height 2
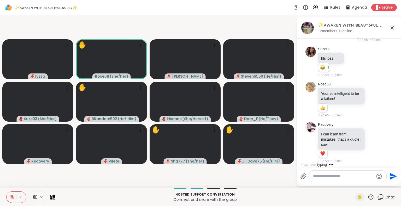
click at [318, 21] on icon at bounding box center [320, 19] width 4 height 4
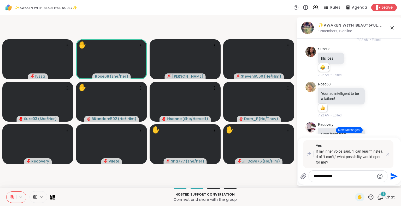
type textarea "**********"
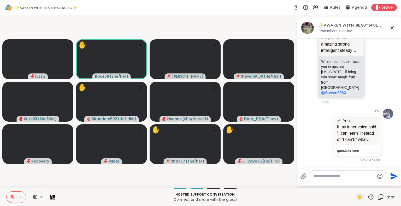
scroll to position [3431, 0]
click at [391, 27] on icon at bounding box center [391, 27] width 3 height 3
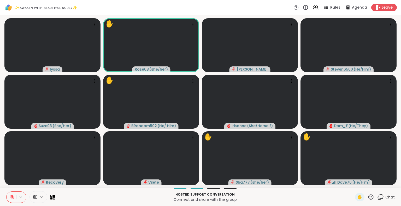
click at [367, 197] on icon at bounding box center [370, 197] width 7 height 7
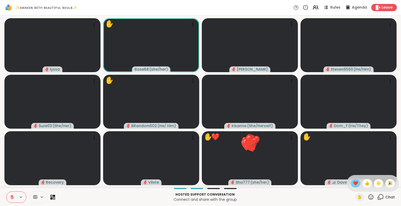
click at [353, 183] on span "❤️" at bounding box center [355, 183] width 5 height 6
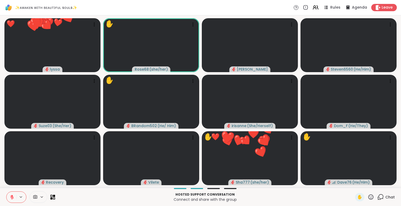
click at [368, 196] on icon at bounding box center [370, 197] width 7 height 7
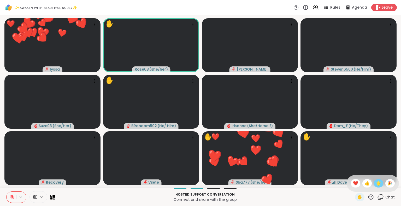
click at [376, 183] on span "🌟" at bounding box center [378, 183] width 5 height 6
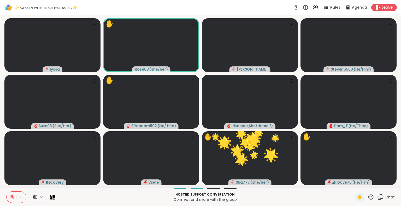
click at [380, 197] on div "Chat" at bounding box center [385, 197] width 17 height 8
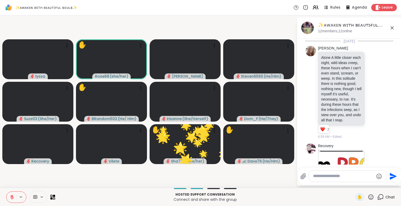
scroll to position [3433, 0]
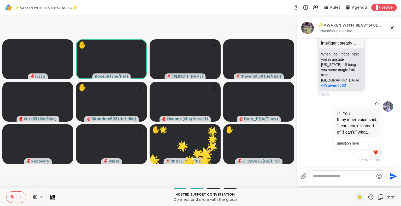
click at [356, 175] on textarea "Type your message" at bounding box center [343, 176] width 61 height 5
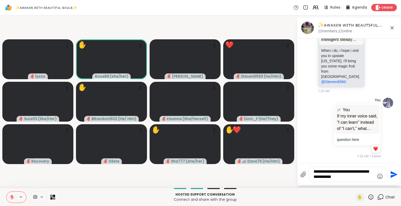
type textarea "**********"
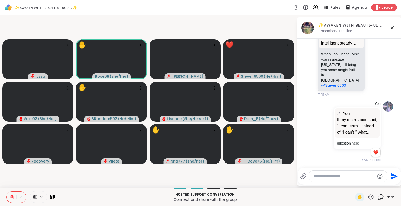
scroll to position [3471, 0]
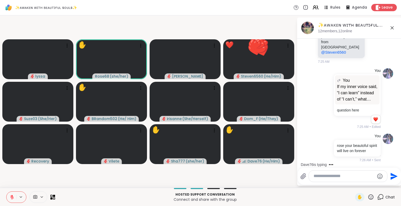
click at [392, 27] on icon at bounding box center [391, 27] width 3 height 3
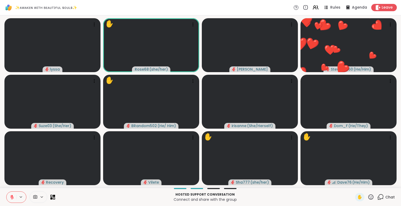
click at [367, 197] on icon at bounding box center [370, 197] width 7 height 7
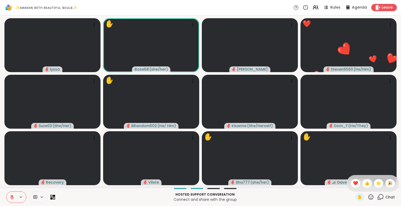
click at [347, 179] on div "✋ ❤️ 👍 🌟 🎉" at bounding box center [372, 183] width 52 height 17
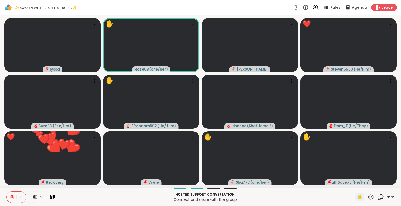
click at [367, 197] on icon at bounding box center [370, 197] width 7 height 7
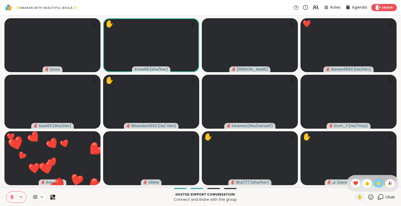
click at [376, 184] on span "🌟" at bounding box center [378, 183] width 5 height 6
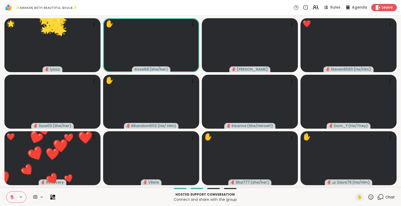
click at [367, 197] on icon at bounding box center [370, 197] width 7 height 7
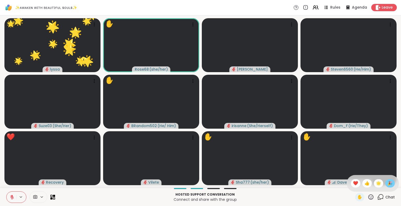
click at [387, 181] on span "🎉" at bounding box center [389, 183] width 5 height 6
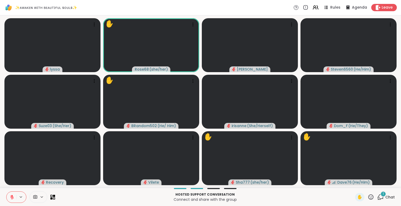
click at [367, 198] on icon at bounding box center [370, 197] width 7 height 7
click at [353, 182] on span "❤️" at bounding box center [355, 183] width 5 height 6
click at [367, 194] on div "✋" at bounding box center [364, 197] width 19 height 8
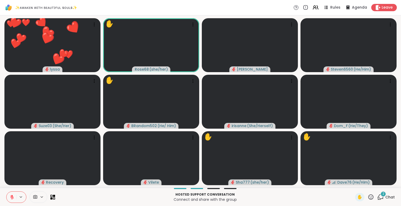
click at [367, 196] on icon at bounding box center [370, 197] width 7 height 7
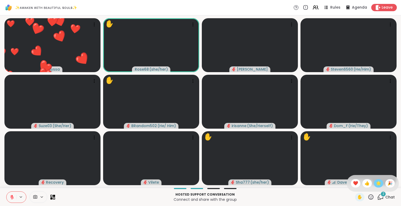
click at [376, 183] on span "🌟" at bounding box center [378, 183] width 5 height 6
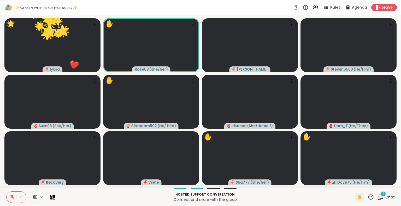
click at [382, 195] on span "2" at bounding box center [383, 194] width 2 height 4
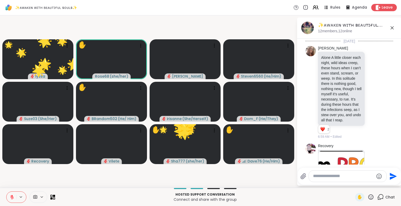
scroll to position [3565, 0]
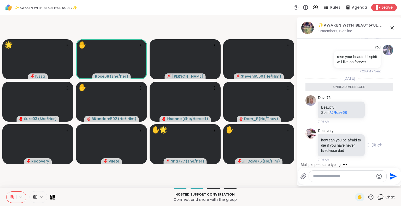
click at [371, 143] on icon at bounding box center [373, 145] width 5 height 5
click at [371, 135] on div "Select Reaction: Heart" at bounding box center [373, 137] width 5 height 5
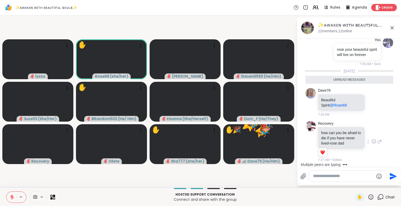
click at [377, 141] on icon at bounding box center [379, 141] width 5 height 6
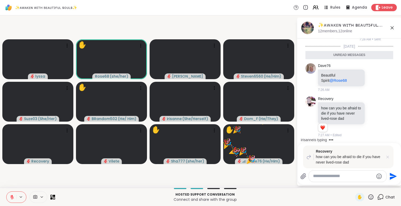
click at [386, 156] on icon at bounding box center [387, 157] width 5 height 5
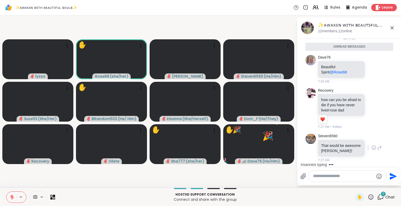
scroll to position [3593, 0]
click at [371, 67] on icon at bounding box center [373, 69] width 5 height 5
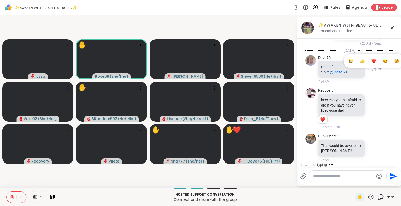
click at [371, 59] on div "Select Reaction: Heart" at bounding box center [373, 61] width 5 height 5
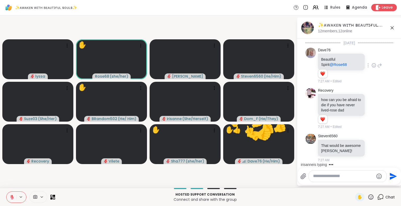
click at [392, 26] on icon at bounding box center [392, 28] width 6 height 6
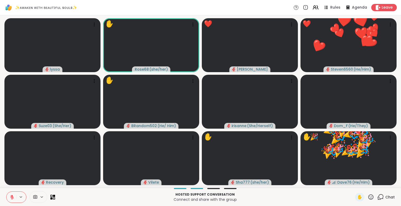
click at [10, 197] on icon at bounding box center [12, 197] width 5 height 5
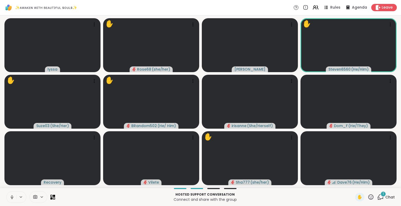
click at [368, 198] on icon at bounding box center [370, 197] width 5 height 5
click at [373, 182] on div "🌟" at bounding box center [377, 183] width 9 height 8
click at [367, 197] on icon at bounding box center [370, 197] width 7 height 7
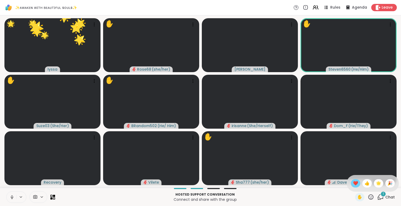
click at [351, 185] on div "❤️" at bounding box center [355, 183] width 9 height 8
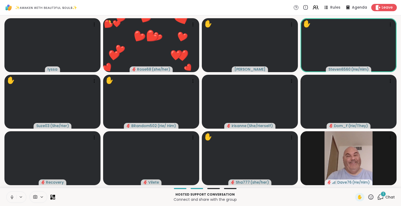
click at [377, 198] on icon at bounding box center [380, 197] width 7 height 7
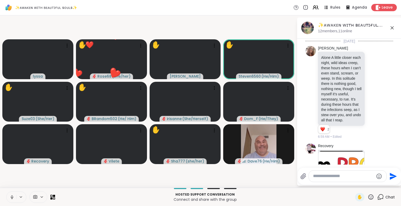
scroll to position [3700, 0]
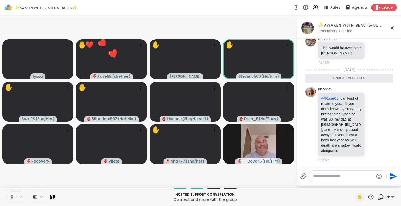
click at [353, 175] on textarea "Type your message" at bounding box center [343, 176] width 61 height 5
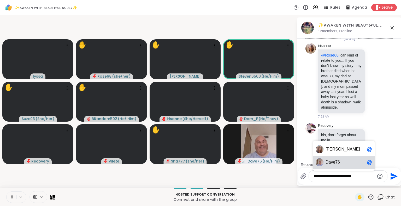
click at [345, 164] on span "Dav e76" at bounding box center [344, 162] width 39 height 5
type textarea "**********"
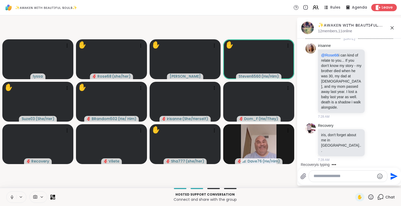
scroll to position [3759, 0]
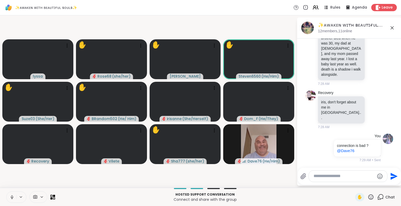
click at [392, 27] on icon at bounding box center [392, 28] width 6 height 6
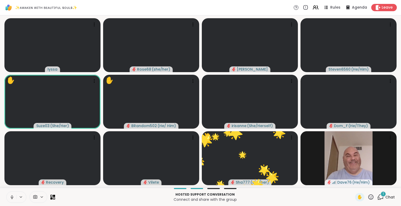
click at [367, 196] on icon at bounding box center [370, 197] width 7 height 7
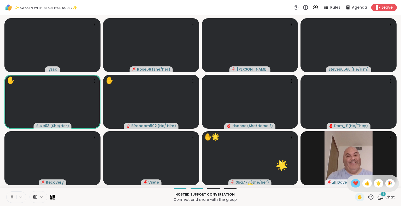
click at [353, 183] on span "❤️" at bounding box center [355, 183] width 5 height 6
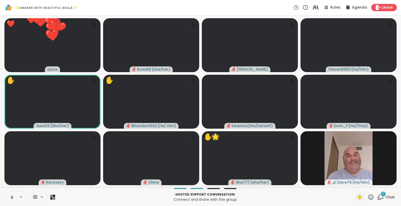
click at [367, 194] on icon at bounding box center [370, 197] width 7 height 7
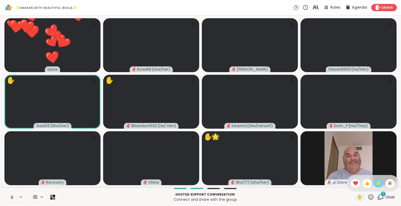
click at [376, 183] on span "🌟" at bounding box center [378, 183] width 5 height 6
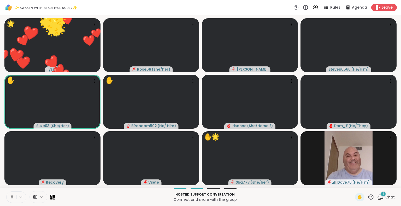
click at [368, 195] on icon at bounding box center [370, 197] width 5 height 5
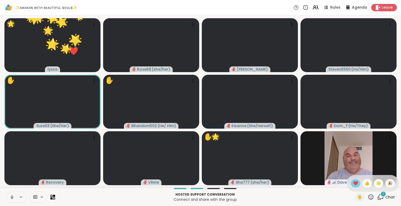
click at [353, 185] on span "❤️" at bounding box center [355, 183] width 5 height 6
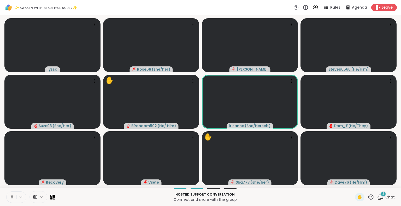
click at [380, 195] on div "3" at bounding box center [383, 194] width 6 height 6
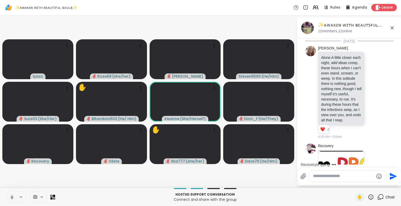
scroll to position [3919, 0]
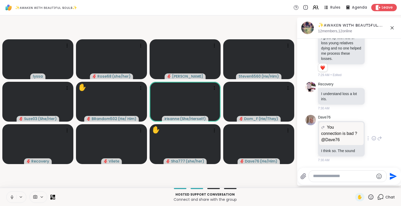
click at [371, 139] on icon at bounding box center [373, 138] width 5 height 5
click at [380, 134] on button "Select Reaction: Sad" at bounding box center [385, 130] width 10 height 10
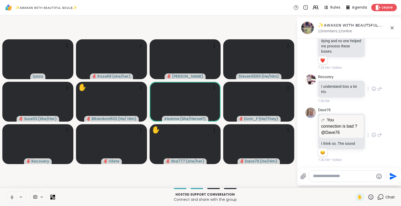
scroll to position [3926, 0]
click at [377, 135] on icon at bounding box center [379, 135] width 5 height 6
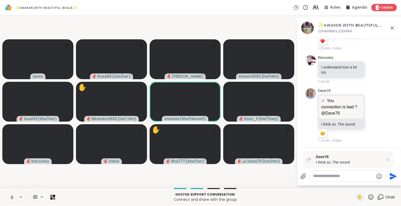
scroll to position [3946, 0]
click at [391, 29] on icon at bounding box center [392, 28] width 6 height 6
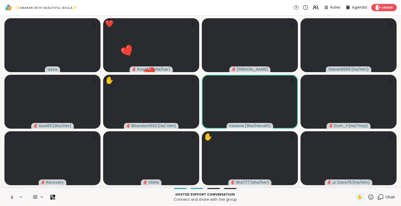
click at [367, 196] on icon at bounding box center [370, 197] width 7 height 7
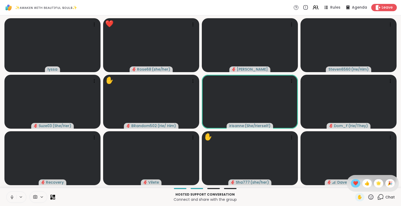
click at [353, 181] on span "❤️" at bounding box center [355, 183] width 5 height 6
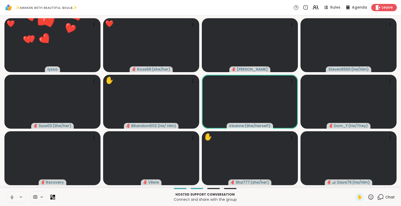
click at [380, 194] on div "Chat" at bounding box center [385, 197] width 17 height 8
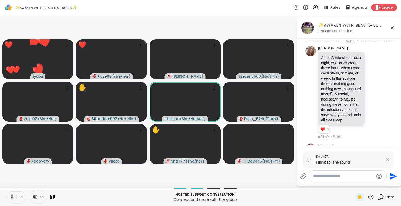
scroll to position [3928, 0]
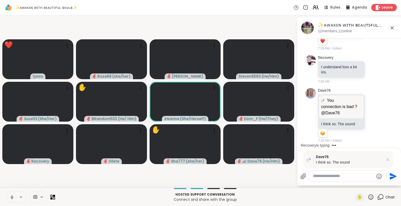
click at [392, 27] on icon at bounding box center [391, 27] width 3 height 3
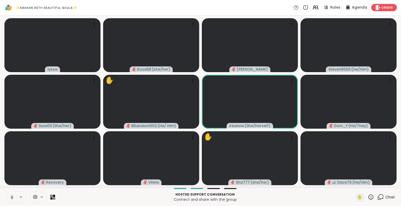
click at [367, 195] on icon at bounding box center [370, 197] width 7 height 7
click at [353, 183] on span "❤️" at bounding box center [355, 183] width 5 height 6
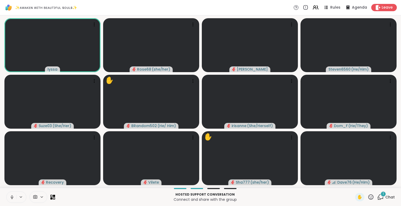
click at [368, 196] on icon at bounding box center [370, 197] width 7 height 7
click at [376, 186] on span "🌟" at bounding box center [378, 183] width 5 height 6
click at [367, 197] on icon at bounding box center [370, 197] width 7 height 7
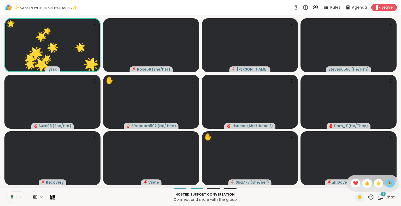
click at [387, 183] on span "🎉" at bounding box center [389, 183] width 5 height 6
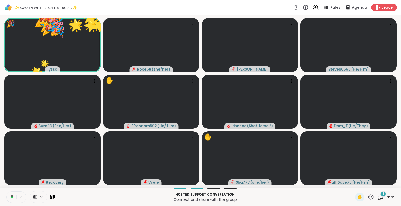
click at [367, 198] on icon at bounding box center [370, 197] width 7 height 7
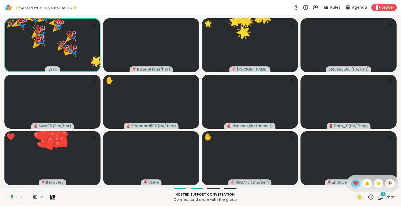
click at [353, 183] on span "❤️" at bounding box center [355, 183] width 5 height 6
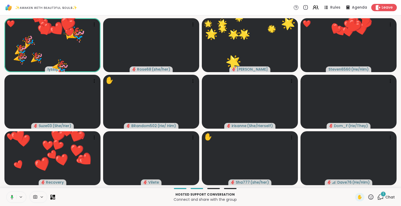
click at [370, 198] on div "✋ 1 Chat" at bounding box center [375, 197] width 40 height 8
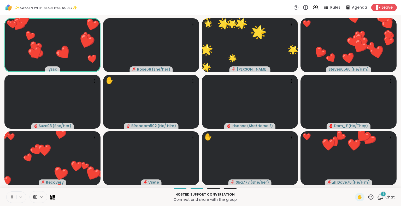
click at [367, 196] on icon at bounding box center [370, 197] width 7 height 7
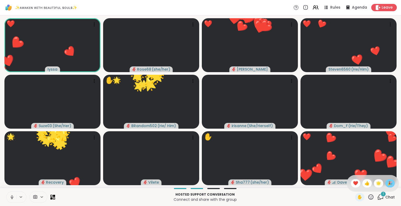
click at [387, 185] on span "🎉" at bounding box center [389, 183] width 5 height 6
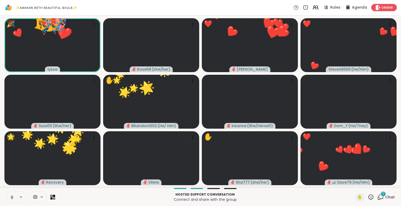
click at [368, 198] on icon at bounding box center [370, 197] width 5 height 5
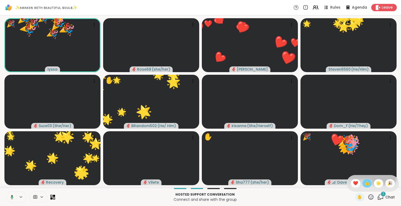
click at [364, 185] on span "👍" at bounding box center [366, 183] width 5 height 6
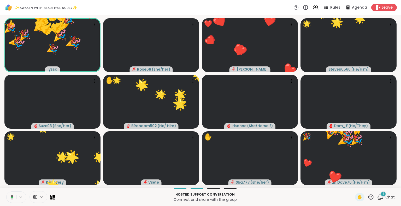
click at [369, 196] on icon at bounding box center [370, 197] width 5 height 5
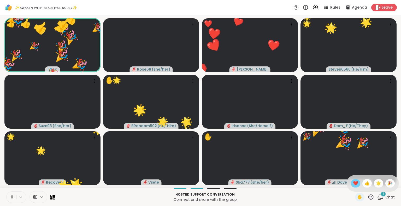
click at [353, 183] on span "❤️" at bounding box center [355, 183] width 5 height 6
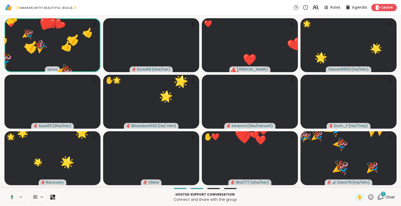
click at [367, 197] on icon at bounding box center [370, 197] width 7 height 7
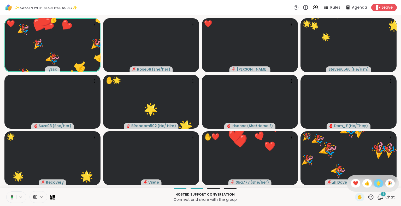
click at [376, 186] on span "🌟" at bounding box center [378, 183] width 5 height 6
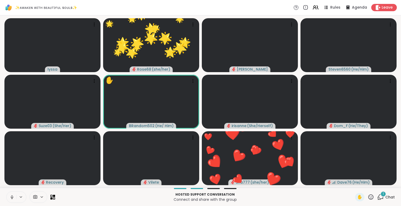
click at [9, 200] on button at bounding box center [12, 197] width 10 height 11
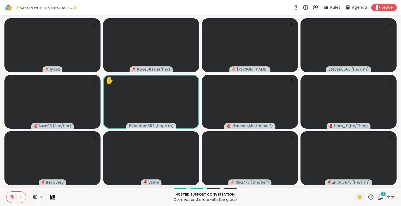
click at [13, 196] on icon at bounding box center [12, 197] width 5 height 5
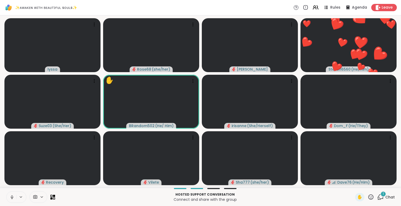
click at [367, 197] on icon at bounding box center [370, 197] width 7 height 7
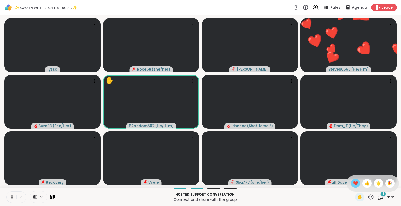
click at [353, 184] on span "❤️" at bounding box center [355, 183] width 5 height 6
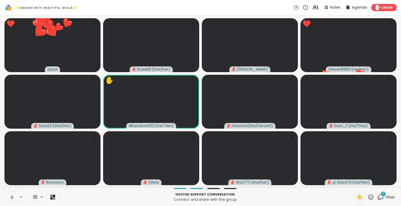
click at [368, 195] on icon at bounding box center [370, 197] width 7 height 7
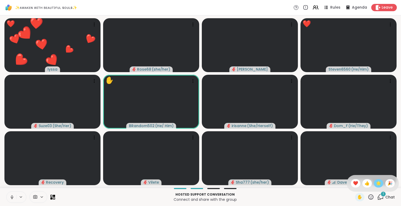
click at [373, 184] on div "🌟" at bounding box center [377, 183] width 9 height 8
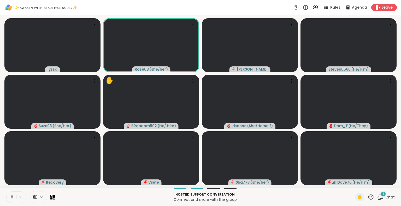
click at [10, 196] on icon at bounding box center [12, 197] width 5 height 5
click at [12, 195] on button at bounding box center [12, 197] width 10 height 11
click at [368, 195] on icon at bounding box center [370, 197] width 5 height 5
click at [353, 183] on span "❤️" at bounding box center [355, 183] width 5 height 6
click at [368, 197] on icon at bounding box center [370, 197] width 5 height 5
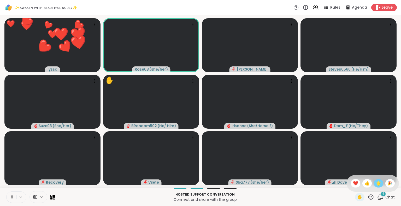
click at [376, 184] on span "🌟" at bounding box center [378, 183] width 5 height 6
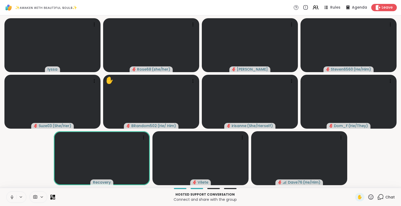
click at [368, 195] on icon at bounding box center [370, 197] width 7 height 7
click at [353, 185] on div "❤️" at bounding box center [355, 183] width 9 height 8
click at [364, 193] on div "✋" at bounding box center [364, 197] width 19 height 8
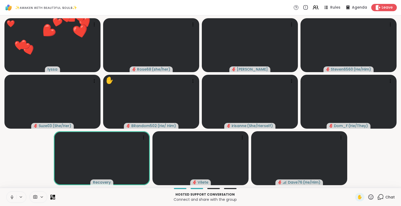
click at [368, 198] on icon at bounding box center [370, 197] width 7 height 7
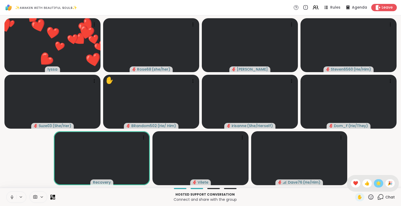
click at [376, 184] on span "🌟" at bounding box center [378, 183] width 5 height 6
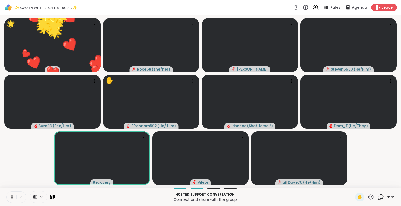
click at [367, 197] on icon at bounding box center [370, 197] width 7 height 7
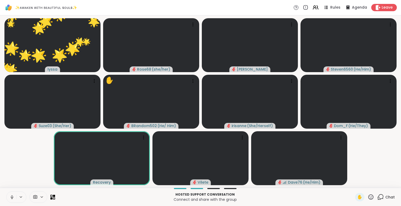
click at [15, 185] on video-player-container "🌟 lyssa ❤️ ❤️ ❤️ ❤️ ❤️ ❤️ ❤️ ❤️ ❤️ ❤️ ❤️ ❤️ ❤️ ❤️ ❤️ ❤️ ❤️ ❤️ ❤️ ❤️ 🌟 🌟 🌟 🌟 🌟 🌟…" at bounding box center [200, 101] width 394 height 168
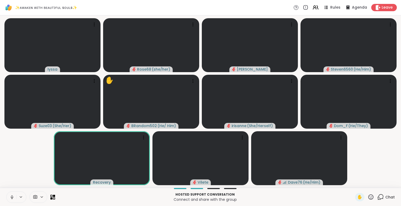
click at [367, 198] on icon at bounding box center [370, 197] width 7 height 7
click at [353, 184] on span "❤️" at bounding box center [355, 183] width 5 height 6
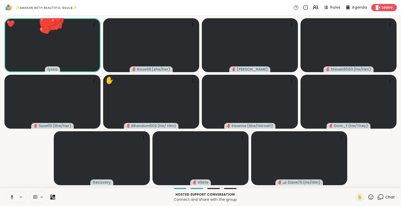
click at [367, 200] on icon at bounding box center [370, 197] width 7 height 7
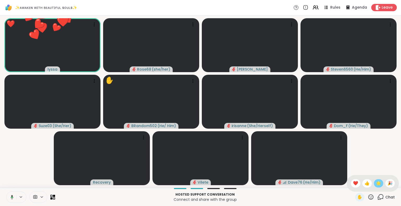
click at [376, 186] on span "🌟" at bounding box center [378, 183] width 5 height 6
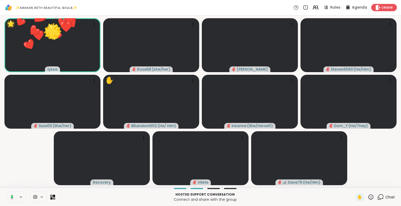
click at [368, 200] on icon at bounding box center [370, 197] width 5 height 5
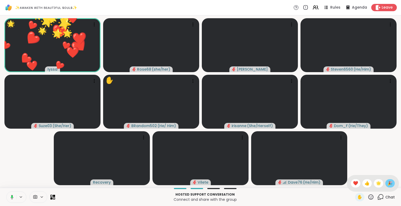
click at [387, 183] on span "🎉" at bounding box center [389, 183] width 5 height 6
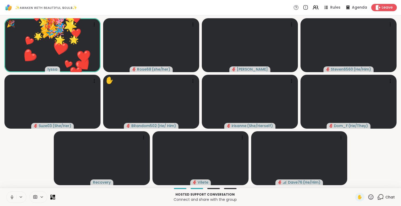
click at [368, 199] on icon at bounding box center [370, 197] width 5 height 5
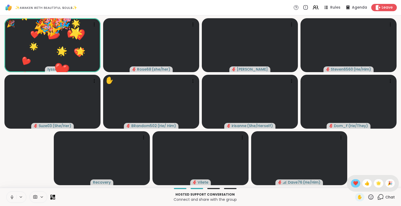
click at [353, 186] on span "❤️" at bounding box center [355, 183] width 5 height 6
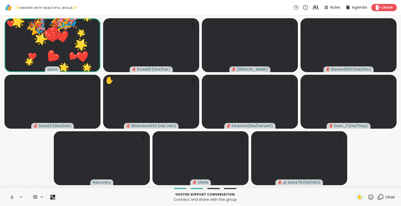
click at [368, 197] on icon at bounding box center [370, 197] width 7 height 7
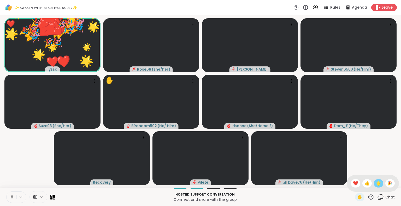
click at [376, 183] on span "🌟" at bounding box center [378, 183] width 5 height 6
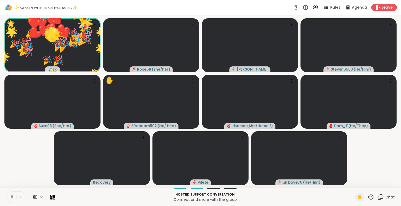
click at [367, 197] on icon at bounding box center [370, 197] width 7 height 7
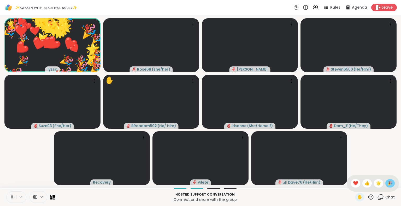
click at [387, 184] on span "🎉" at bounding box center [389, 183] width 5 height 6
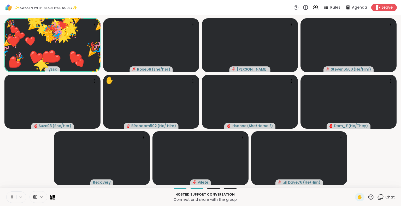
click at [367, 199] on icon at bounding box center [370, 197] width 7 height 7
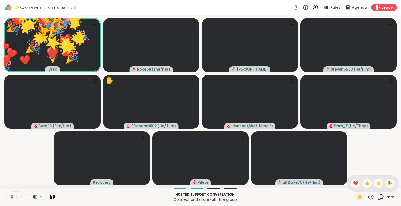
click at [346, 183] on div "✋ ❤️ 👍 🌟 🎉" at bounding box center [372, 183] width 52 height 17
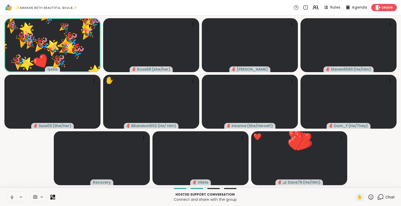
click at [367, 199] on icon at bounding box center [370, 197] width 7 height 7
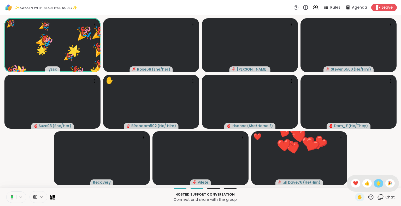
click at [376, 185] on span "🌟" at bounding box center [378, 183] width 5 height 6
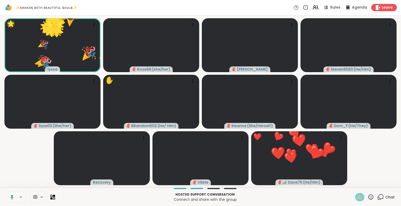
click at [359, 198] on div "✋" at bounding box center [359, 197] width 9 height 8
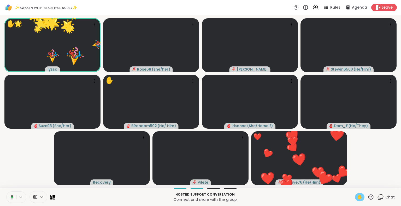
click at [383, 183] on video-player-container "✋ 🌟 lyssa 🎉 🎉 🎉 🎉 🎉 🎉 🎉 ❤️ ❤️ ❤️ ❤️ ❤️ ❤️ ❤️ ❤️ ❤️ ❤️ ❤️ ❤️ ❤️ ❤️ 🌟 🌟 🌟 🌟 🌟 🌟 🌟…" at bounding box center [200, 101] width 394 height 168
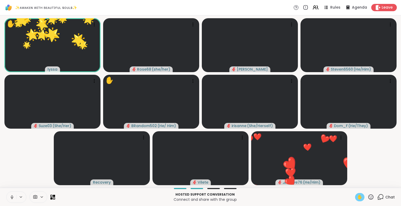
click at [355, 200] on div "✋" at bounding box center [359, 197] width 9 height 8
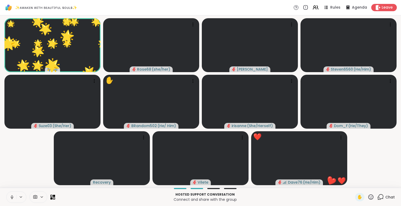
click at [367, 198] on icon at bounding box center [370, 197] width 7 height 7
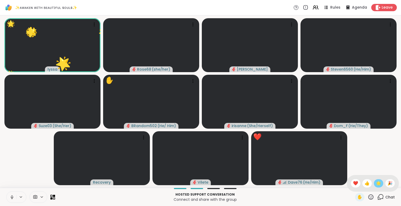
click at [376, 185] on span "🌟" at bounding box center [378, 183] width 5 height 6
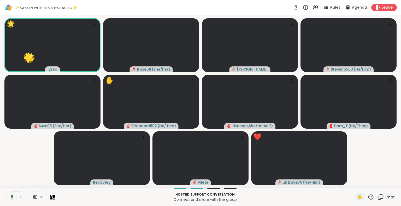
click at [367, 197] on icon at bounding box center [370, 197] width 7 height 7
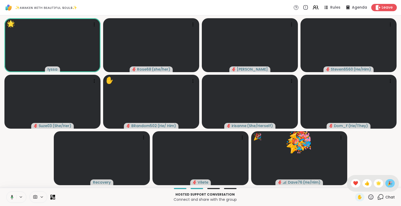
click at [387, 184] on span "🎉" at bounding box center [389, 183] width 5 height 6
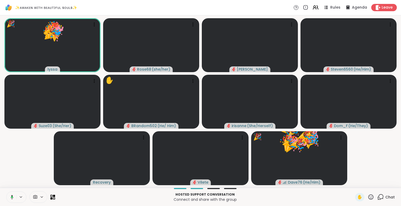
click at [367, 198] on icon at bounding box center [370, 197] width 7 height 7
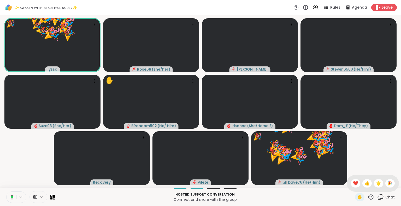
click at [353, 187] on div "✋ ❤️ 👍 🌟 🎉" at bounding box center [372, 183] width 52 height 17
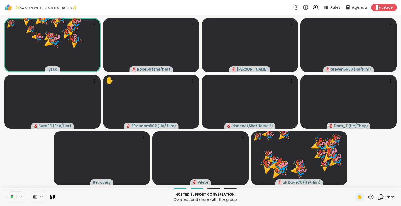
click at [367, 198] on icon at bounding box center [370, 197] width 7 height 7
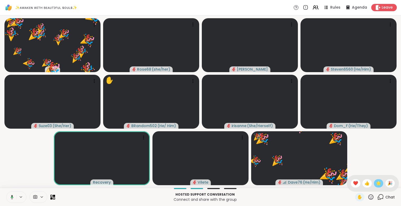
click at [376, 184] on span "🌟" at bounding box center [378, 183] width 5 height 6
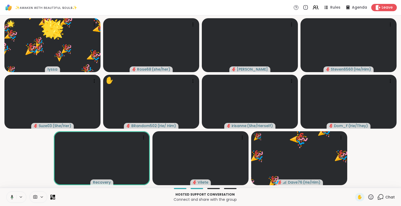
click at [368, 196] on icon at bounding box center [370, 197] width 5 height 5
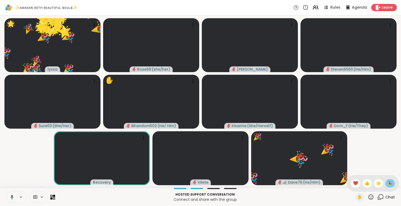
click at [387, 186] on span "🎉" at bounding box center [389, 183] width 5 height 6
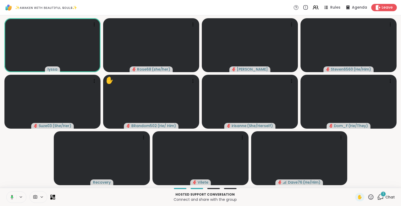
click at [368, 195] on icon at bounding box center [370, 197] width 5 height 5
click at [354, 185] on div "❤️" at bounding box center [355, 183] width 9 height 8
click at [364, 194] on div "✋" at bounding box center [364, 197] width 19 height 8
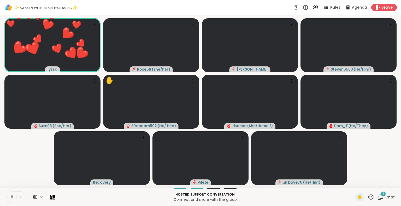
click at [367, 196] on icon at bounding box center [370, 197] width 7 height 7
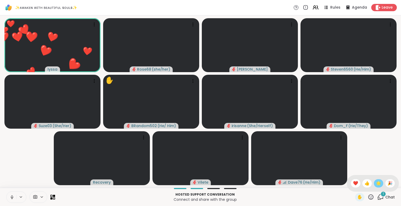
click at [376, 185] on span "🌟" at bounding box center [378, 183] width 5 height 6
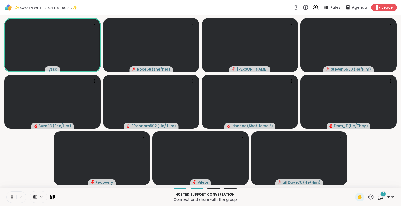
click at [380, 196] on div "2" at bounding box center [383, 194] width 6 height 6
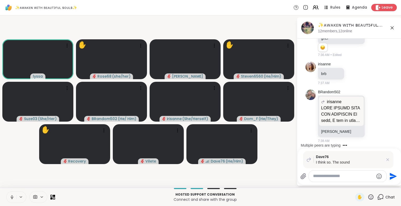
scroll to position [5690, 0]
click at [392, 28] on icon at bounding box center [392, 28] width 6 height 6
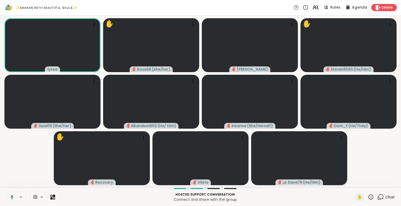
click at [368, 195] on icon at bounding box center [370, 197] width 7 height 7
click at [353, 182] on span "❤️" at bounding box center [355, 183] width 5 height 6
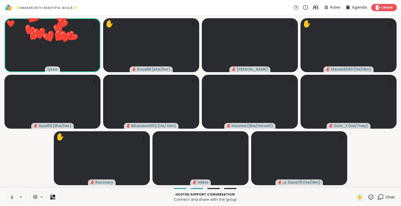
click at [369, 196] on icon at bounding box center [370, 197] width 5 height 5
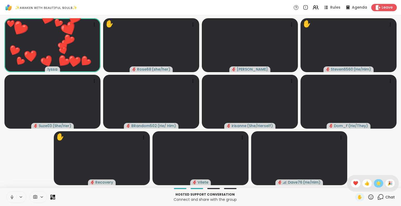
click at [376, 183] on div "🌟" at bounding box center [377, 183] width 9 height 8
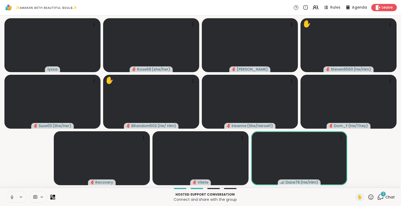
click at [379, 199] on icon at bounding box center [380, 197] width 5 height 5
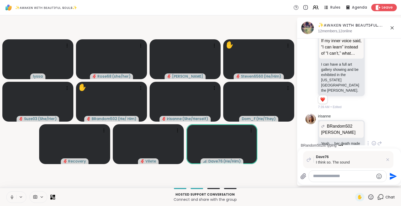
scroll to position [5862, 0]
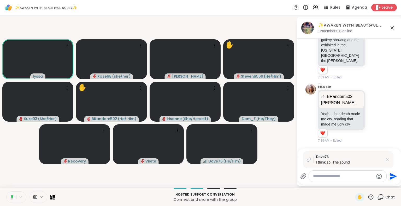
click at [388, 160] on icon at bounding box center [387, 160] width 3 height 3
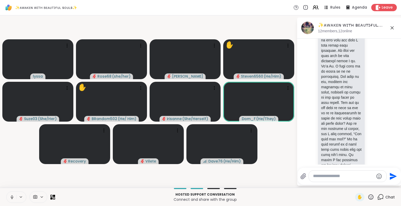
scroll to position [4935, 0]
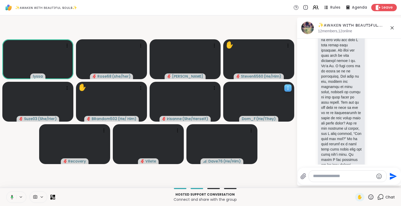
click at [288, 88] on icon at bounding box center [287, 88] width 5 height 5
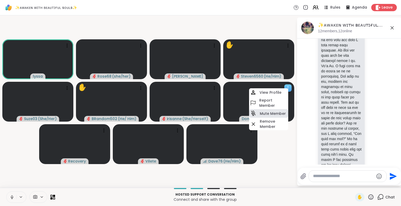
click at [263, 112] on h4 "Mute Member" at bounding box center [272, 113] width 26 height 5
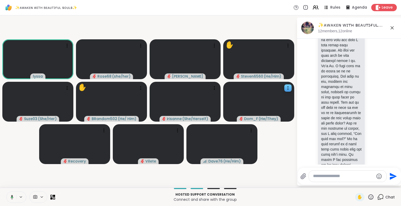
click at [12, 198] on icon at bounding box center [12, 197] width 2 height 1
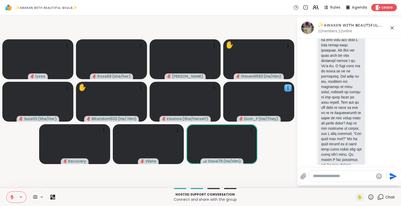
click at [367, 196] on icon at bounding box center [370, 197] width 7 height 7
click at [353, 184] on span "❤️" at bounding box center [355, 183] width 5 height 6
click at [391, 28] on icon at bounding box center [392, 28] width 6 height 6
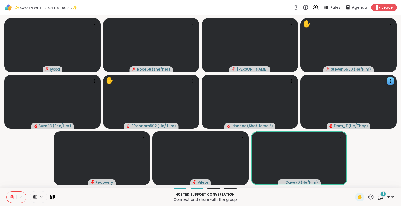
click at [380, 197] on div "1" at bounding box center [383, 194] width 6 height 6
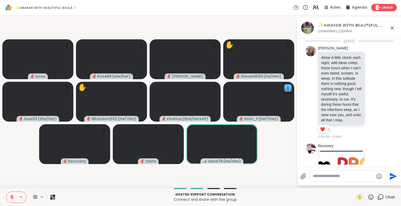
click at [347, 176] on textarea "Type your message" at bounding box center [343, 176] width 61 height 5
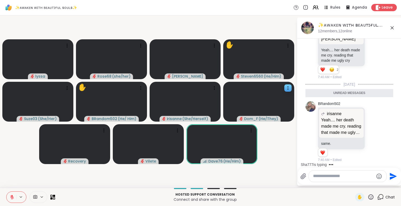
click at [332, 177] on textarea "Type your message" at bounding box center [343, 176] width 61 height 5
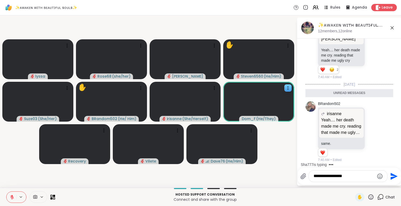
click at [8, 196] on button at bounding box center [12, 197] width 10 height 11
click at [13, 194] on button at bounding box center [12, 197] width 10 height 11
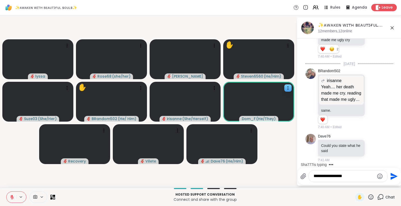
click at [370, 197] on icon at bounding box center [370, 197] width 7 height 7
click at [353, 184] on div "❤️" at bounding box center [355, 183] width 9 height 8
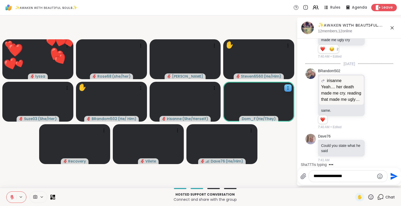
click at [353, 177] on textarea "**********" at bounding box center [343, 176] width 61 height 5
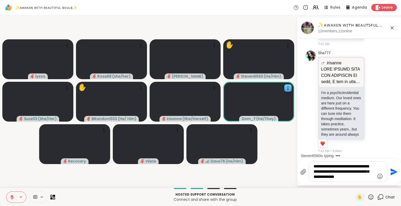
scroll to position [6055, 0]
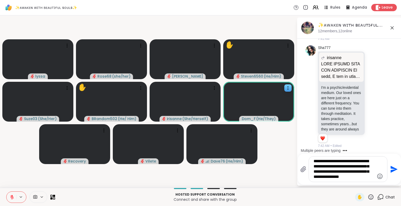
type textarea "**********"
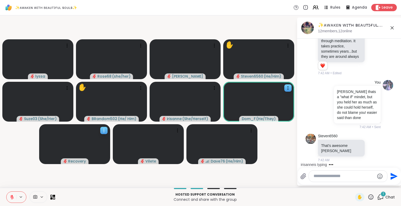
scroll to position [6128, 0]
click at [11, 196] on icon at bounding box center [12, 197] width 5 height 5
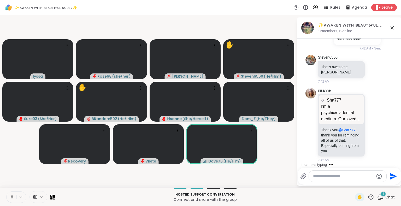
scroll to position [6207, 0]
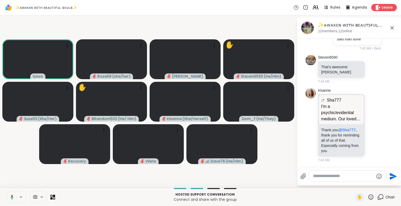
click at [13, 195] on icon at bounding box center [11, 197] width 5 height 5
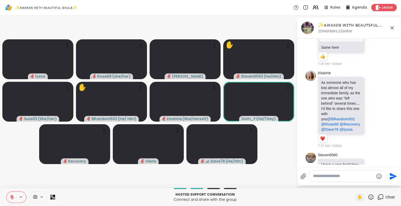
scroll to position [4707, 0]
drag, startPoint x: 336, startPoint y: 55, endPoint x: 365, endPoint y: 152, distance: 101.1
copy div "🫂 Partner exercise 🫂 Rumination and Explanation Step One: Pair up in pairs Step…"
click at [322, 177] on textarea "Type your message" at bounding box center [343, 176] width 61 height 5
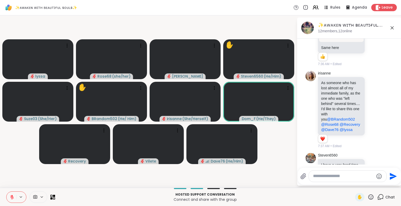
paste textarea "**********"
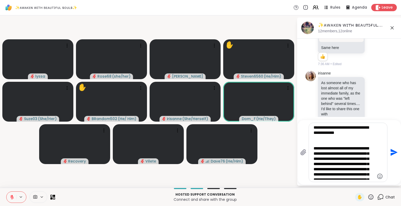
type textarea "**********"
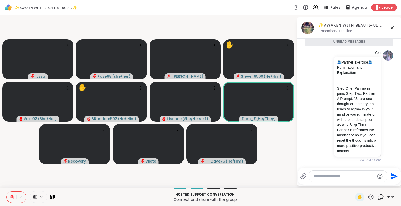
scroll to position [6348, 0]
click at [392, 27] on icon at bounding box center [392, 28] width 6 height 6
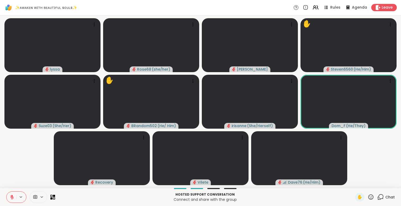
click at [367, 196] on icon at bounding box center [370, 197] width 7 height 7
click at [376, 182] on span "🌟" at bounding box center [378, 183] width 5 height 6
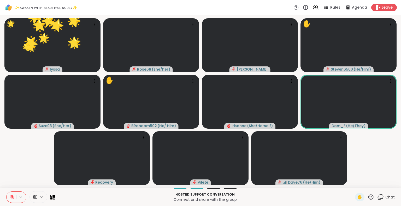
click at [368, 195] on icon at bounding box center [370, 197] width 5 height 5
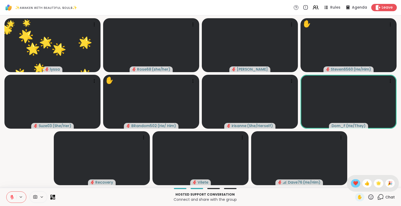
click at [352, 186] on div "❤️" at bounding box center [355, 183] width 9 height 8
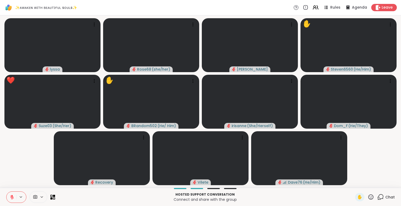
click at [14, 196] on icon at bounding box center [12, 197] width 5 height 5
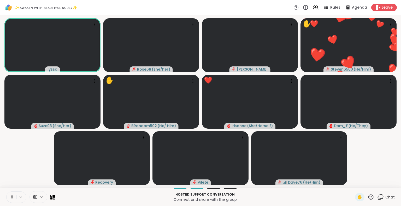
click at [17, 194] on div at bounding box center [16, 197] width 20 height 11
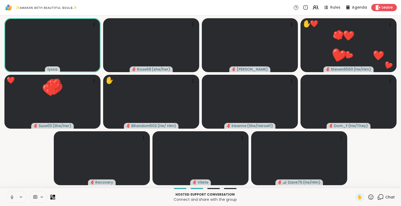
click at [9, 196] on button at bounding box center [12, 197] width 10 height 11
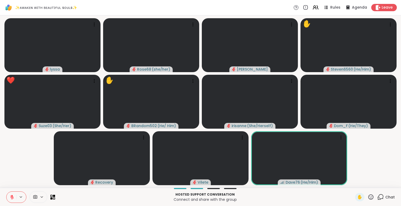
click at [12, 197] on icon at bounding box center [12, 198] width 4 height 4
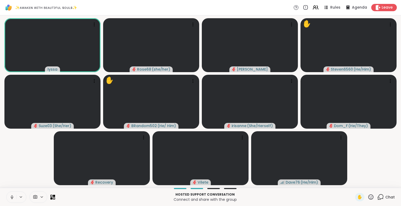
click at [13, 195] on button at bounding box center [12, 197] width 10 height 11
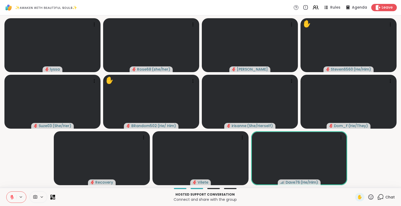
click at [368, 198] on icon at bounding box center [370, 197] width 7 height 7
click at [353, 184] on span "❤️" at bounding box center [355, 183] width 5 height 6
click at [369, 197] on icon at bounding box center [370, 197] width 7 height 7
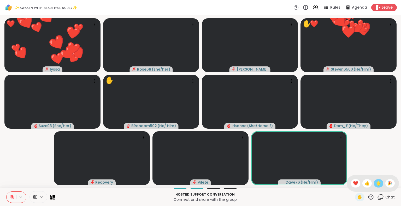
click at [376, 185] on span "🌟" at bounding box center [378, 183] width 5 height 6
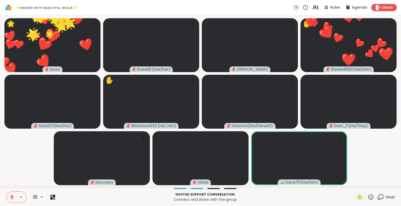
click at [368, 195] on icon at bounding box center [370, 197] width 7 height 7
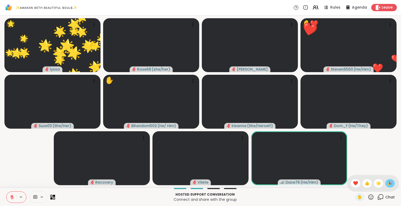
click at [387, 181] on span "🎉" at bounding box center [389, 183] width 5 height 6
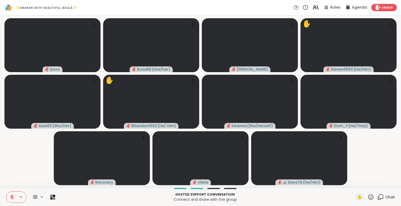
click at [12, 196] on icon at bounding box center [12, 196] width 2 height 2
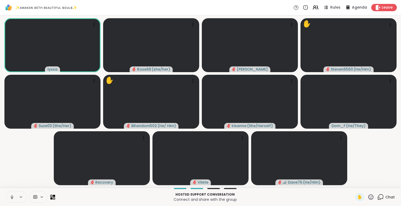
click at [10, 198] on icon at bounding box center [12, 197] width 5 height 5
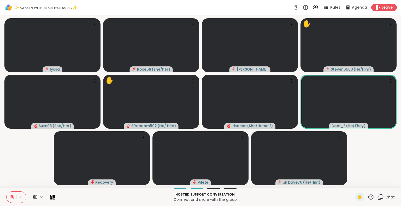
click at [8, 196] on button at bounding box center [12, 197] width 10 height 11
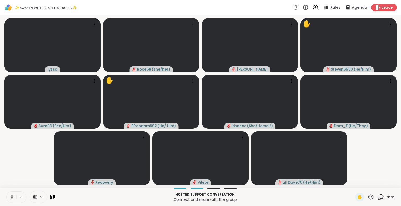
click at [367, 196] on icon at bounding box center [370, 197] width 7 height 7
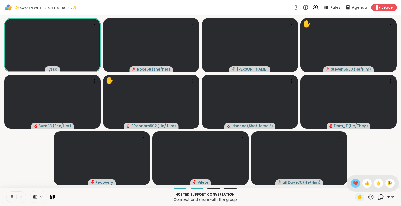
click at [353, 185] on div "❤️" at bounding box center [355, 183] width 9 height 8
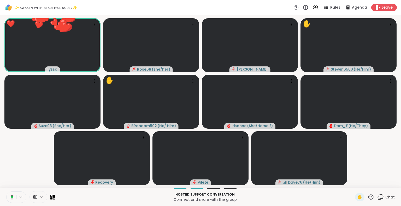
click at [367, 196] on icon at bounding box center [370, 197] width 7 height 7
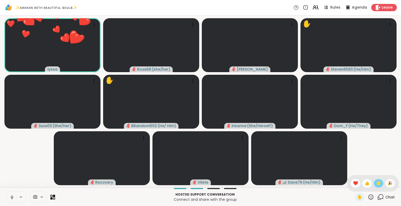
click at [376, 182] on span "🌟" at bounding box center [378, 183] width 5 height 6
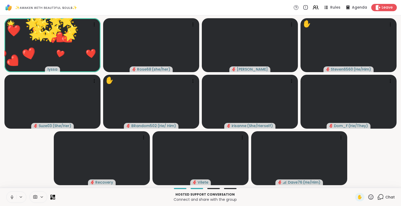
click at [367, 196] on icon at bounding box center [370, 197] width 7 height 7
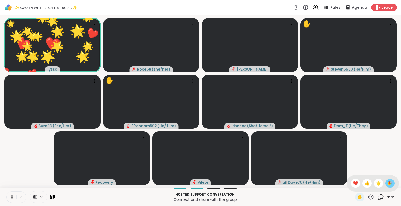
click at [387, 186] on span "🎉" at bounding box center [389, 183] width 5 height 6
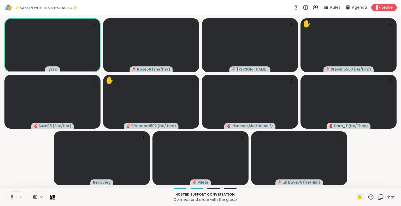
click at [0, 189] on div "Hosted support conversation Connect and share with the group ✋ Chat" at bounding box center [200, 197] width 401 height 18
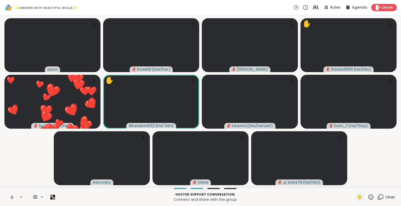
click at [9, 196] on button at bounding box center [12, 197] width 10 height 11
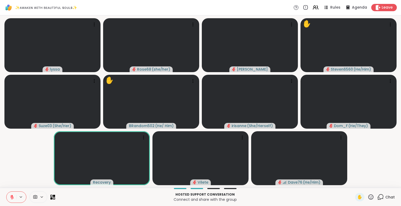
click at [368, 199] on icon at bounding box center [370, 197] width 7 height 7
click at [353, 182] on span "❤️" at bounding box center [355, 183] width 5 height 6
click at [368, 197] on icon at bounding box center [370, 197] width 5 height 5
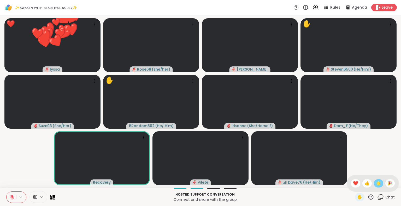
click at [376, 185] on span "🌟" at bounding box center [378, 183] width 5 height 6
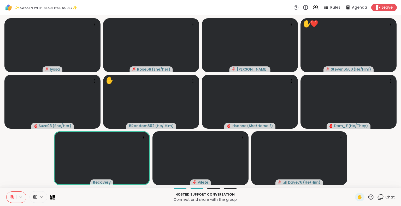
click at [13, 197] on icon at bounding box center [12, 196] width 2 height 2
click at [13, 199] on icon at bounding box center [12, 197] width 5 height 5
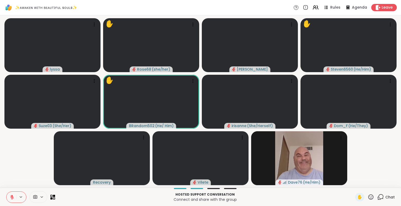
click at [377, 198] on icon at bounding box center [380, 197] width 7 height 7
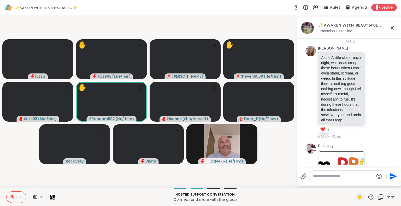
scroll to position [6511, 0]
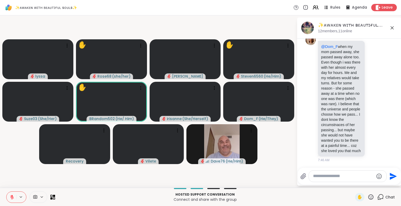
click at [347, 179] on textarea "Type your message" at bounding box center [343, 176] width 61 height 5
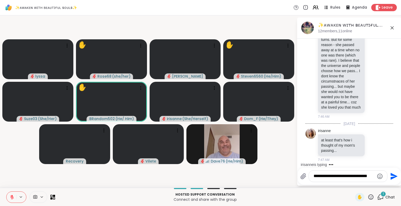
scroll to position [6554, 0]
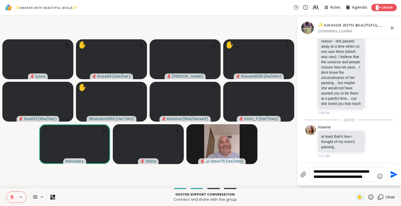
type textarea "**********"
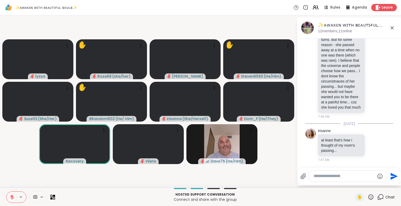
scroll to position [6597, 0]
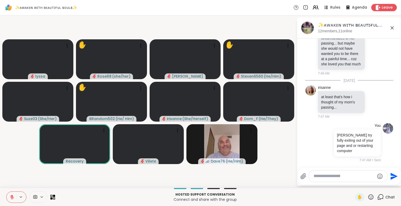
click at [392, 27] on icon at bounding box center [392, 28] width 6 height 6
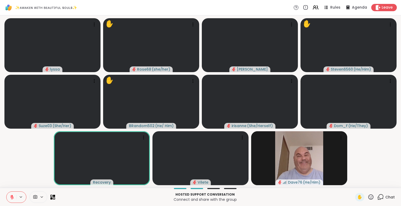
click at [12, 196] on icon at bounding box center [12, 196] width 2 height 2
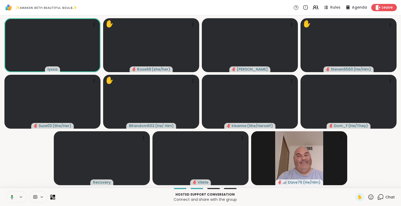
click at [11, 195] on icon at bounding box center [11, 197] width 5 height 5
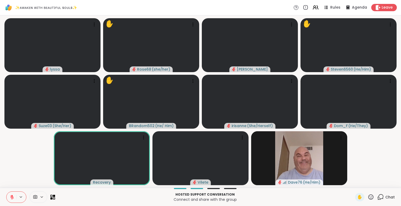
click at [11, 202] on button at bounding box center [12, 197] width 10 height 11
click at [367, 196] on icon at bounding box center [370, 197] width 7 height 7
click at [353, 184] on span "❤️" at bounding box center [355, 183] width 5 height 6
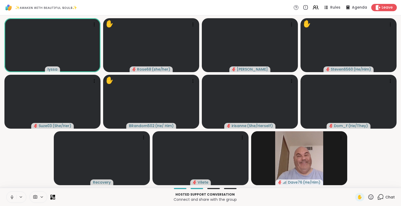
click at [10, 196] on icon at bounding box center [12, 197] width 5 height 5
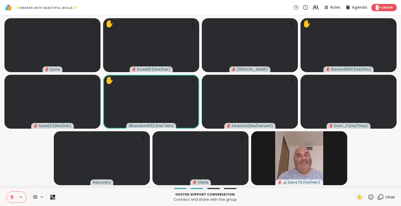
click at [343, 197] on p "Hosted support conversation" at bounding box center [204, 194] width 293 height 5
click at [385, 199] on span "Chat" at bounding box center [389, 197] width 9 height 5
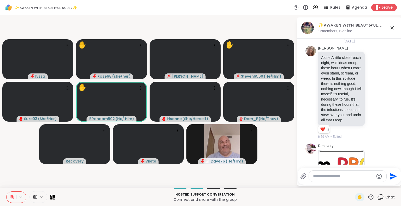
click at [359, 178] on textarea "Type your message" at bounding box center [343, 176] width 61 height 5
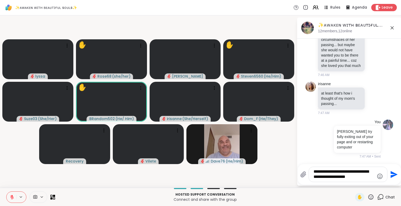
type textarea "**********"
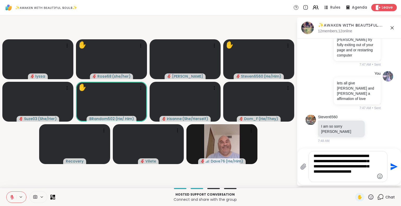
scroll to position [6685, 0]
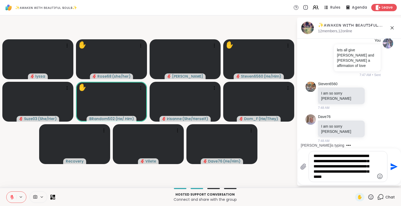
type textarea "**********"
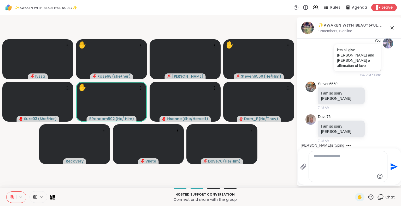
scroll to position [6730, 0]
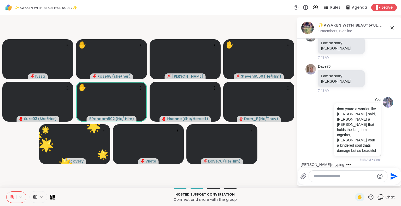
click at [392, 27] on icon at bounding box center [391, 27] width 3 height 3
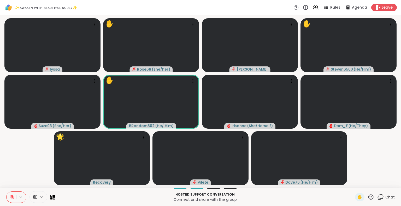
click at [368, 196] on icon at bounding box center [370, 197] width 5 height 5
click at [376, 183] on span "🌟" at bounding box center [378, 183] width 5 height 6
click at [367, 198] on icon at bounding box center [370, 197] width 7 height 7
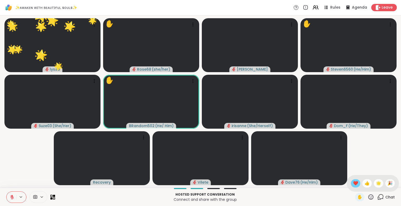
click at [353, 183] on span "❤️" at bounding box center [355, 183] width 5 height 6
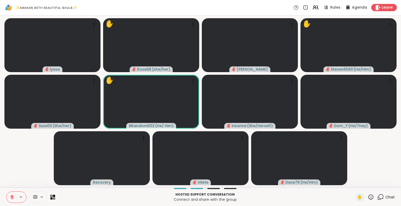
click at [10, 195] on icon at bounding box center [12, 197] width 5 height 5
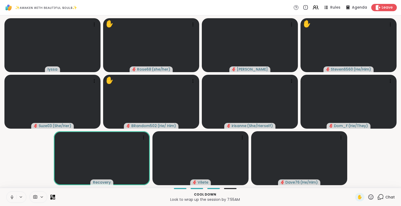
click at [14, 196] on icon at bounding box center [12, 197] width 5 height 5
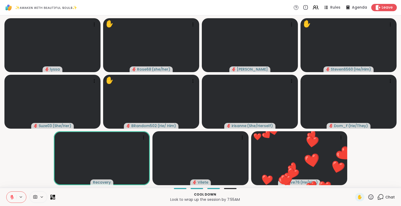
click at [368, 197] on icon at bounding box center [370, 197] width 5 height 5
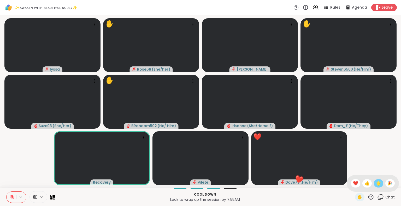
click at [376, 183] on span "🌟" at bounding box center [378, 183] width 5 height 6
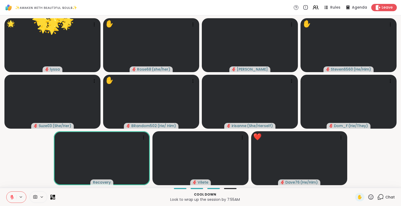
click at [367, 195] on icon at bounding box center [370, 197] width 7 height 7
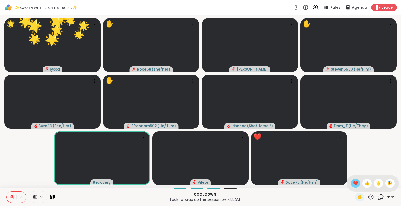
click at [353, 183] on span "❤️" at bounding box center [355, 183] width 5 height 6
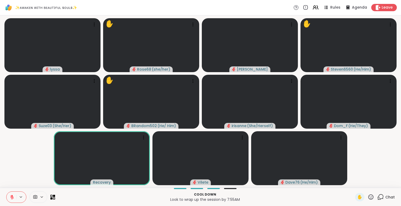
click at [367, 195] on icon at bounding box center [370, 197] width 7 height 7
click at [353, 184] on span "❤️" at bounding box center [355, 183] width 5 height 6
click at [377, 200] on icon at bounding box center [378, 198] width 3 height 3
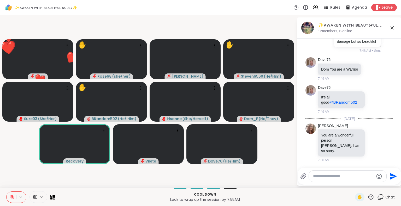
scroll to position [6839, 0]
click at [391, 27] on icon at bounding box center [391, 27] width 3 height 3
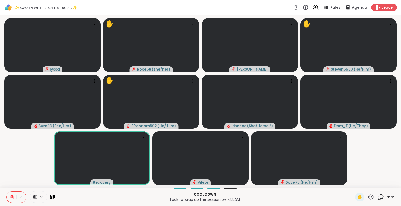
click at [367, 198] on icon at bounding box center [370, 197] width 7 height 7
click at [353, 183] on span "❤️" at bounding box center [355, 183] width 5 height 6
click at [11, 194] on button at bounding box center [12, 197] width 10 height 11
click at [10, 195] on icon at bounding box center [12, 197] width 5 height 5
click at [367, 196] on icon at bounding box center [370, 197] width 7 height 7
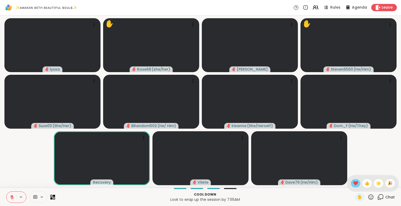
click at [353, 180] on span "❤️" at bounding box center [355, 183] width 5 height 6
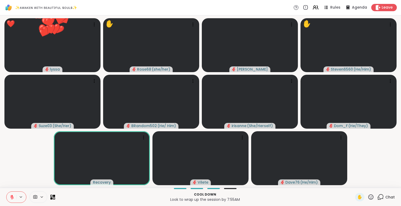
click at [368, 195] on icon at bounding box center [370, 197] width 5 height 5
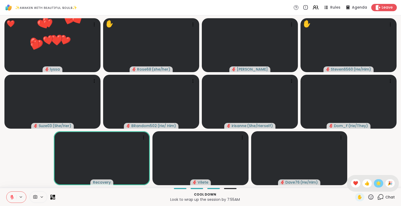
click at [376, 182] on span "🌟" at bounding box center [378, 183] width 5 height 6
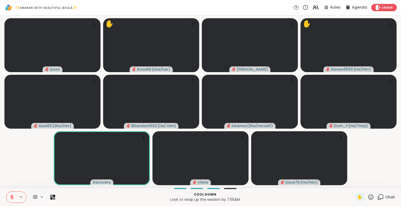
click at [10, 196] on icon at bounding box center [12, 198] width 4 height 4
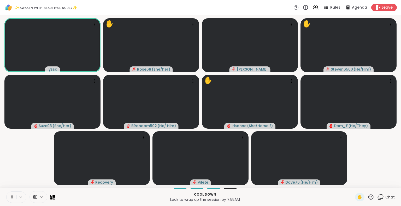
click at [10, 195] on icon at bounding box center [12, 197] width 5 height 5
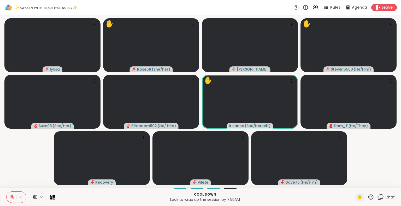
click at [11, 198] on icon at bounding box center [12, 197] width 5 height 5
click at [12, 196] on icon at bounding box center [12, 197] width 3 height 4
click at [1, 193] on div "Cool down Look to wrap up the session by 7:55AM ✋ Chat" at bounding box center [200, 197] width 401 height 18
click at [367, 194] on icon at bounding box center [370, 197] width 7 height 7
click at [376, 183] on span "🌟" at bounding box center [378, 183] width 5 height 6
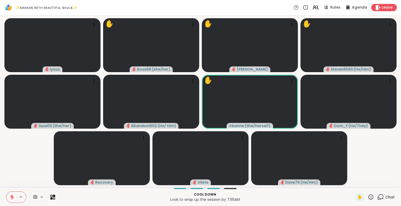
click at [367, 196] on icon at bounding box center [370, 197] width 7 height 7
click at [353, 182] on span "❤️" at bounding box center [355, 183] width 5 height 6
click at [378, 199] on icon at bounding box center [380, 197] width 7 height 7
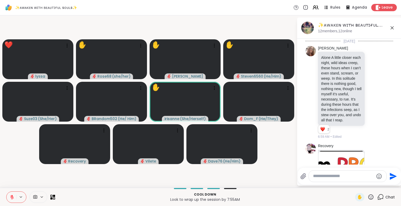
scroll to position [6931, 0]
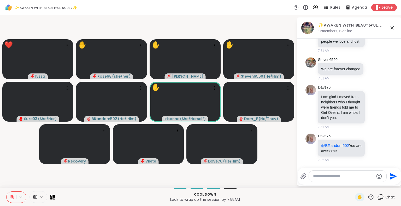
click at [355, 176] on textarea "Type your message" at bounding box center [343, 176] width 61 height 5
click at [391, 28] on icon at bounding box center [392, 28] width 6 height 6
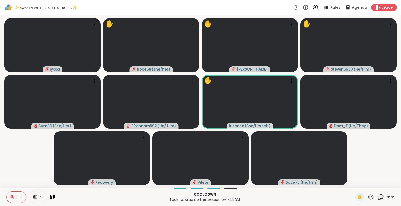
click at [370, 198] on icon at bounding box center [370, 197] width 7 height 7
click at [353, 184] on span "❤️" at bounding box center [355, 183] width 5 height 6
click at [379, 197] on icon at bounding box center [380, 197] width 7 height 7
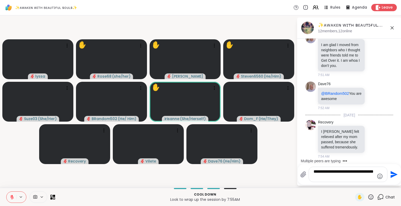
scroll to position [6989, 0]
type textarea "**********"
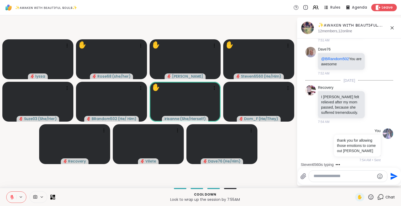
click at [392, 26] on icon at bounding box center [392, 28] width 6 height 6
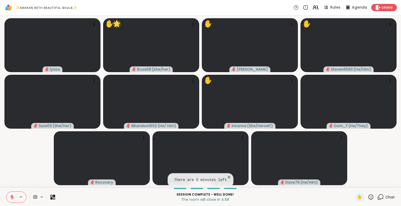
click at [14, 196] on icon at bounding box center [12, 197] width 5 height 5
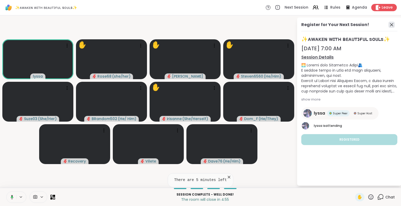
click at [391, 24] on icon at bounding box center [391, 25] width 6 height 6
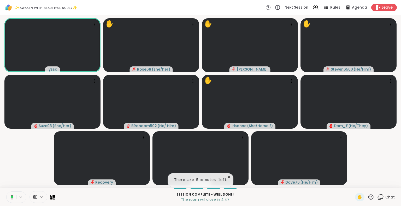
click at [227, 176] on icon at bounding box center [228, 177] width 5 height 5
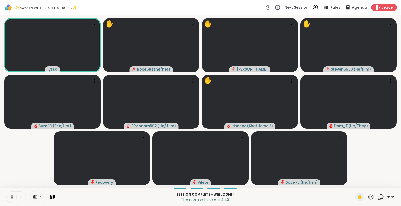
click at [12, 196] on icon at bounding box center [12, 197] width 5 height 5
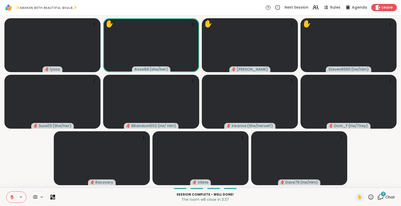
click at [380, 196] on div "2" at bounding box center [383, 194] width 6 height 6
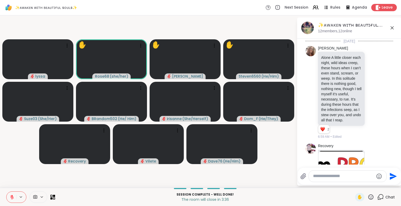
scroll to position [7127, 0]
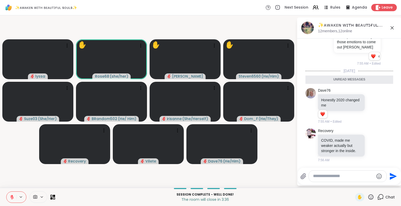
click at [351, 175] on textarea "Type your message" at bounding box center [343, 176] width 61 height 5
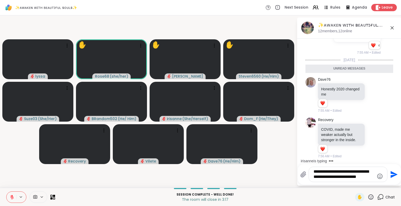
type textarea "**********"
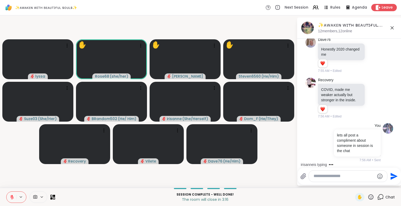
scroll to position [7165, 0]
click at [331, 161] on span "ete" at bounding box center [333, 162] width 6 height 5
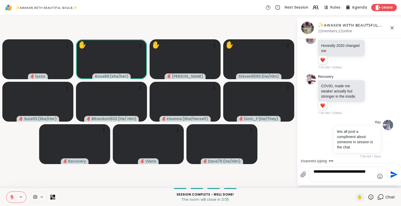
scroll to position [7165, 0]
click at [14, 197] on icon at bounding box center [12, 197] width 5 height 5
click at [368, 195] on icon at bounding box center [370, 197] width 5 height 5
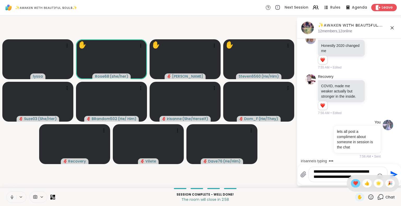
click at [353, 185] on span "❤️" at bounding box center [355, 183] width 5 height 6
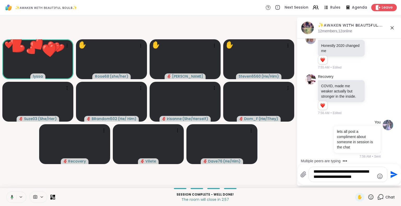
click at [367, 198] on icon at bounding box center [370, 197] width 7 height 7
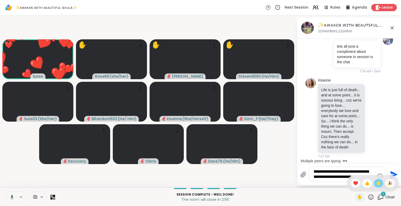
click at [376, 185] on span "🌟" at bounding box center [378, 183] width 5 height 6
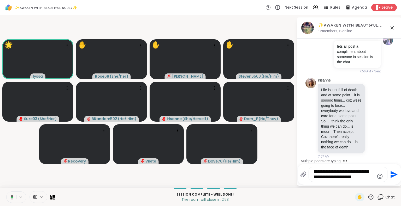
click at [372, 178] on textarea "**********" at bounding box center [343, 174] width 61 height 11
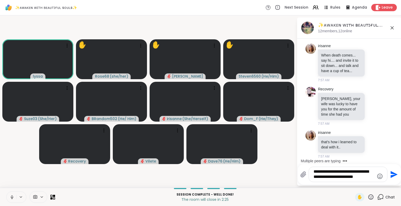
scroll to position [7397, 0]
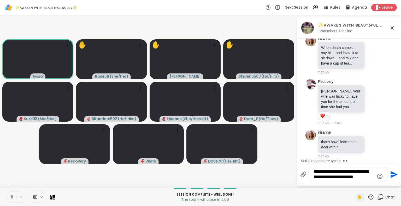
click at [9, 195] on button at bounding box center [12, 197] width 10 height 11
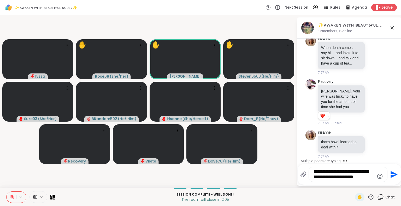
click at [373, 175] on div "**********" at bounding box center [348, 174] width 78 height 15
click at [372, 180] on textarea "**********" at bounding box center [343, 174] width 61 height 11
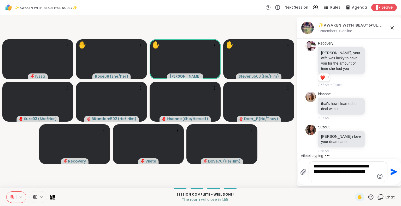
scroll to position [7442, 0]
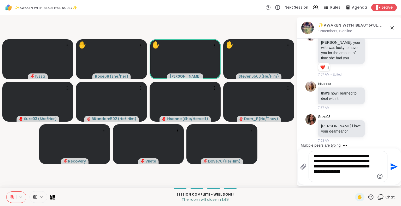
type textarea "**********"
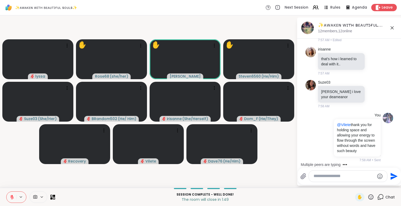
scroll to position [7487, 0]
click at [371, 92] on icon at bounding box center [373, 94] width 5 height 5
click at [371, 87] on div "Select Reaction: Heart" at bounding box center [373, 85] width 5 height 5
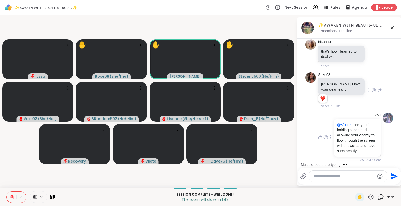
scroll to position [7527, 0]
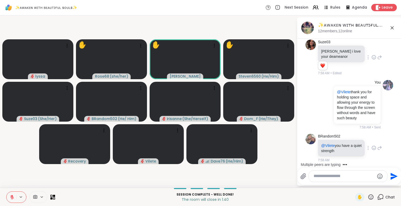
click at [372, 150] on icon at bounding box center [374, 148] width 4 height 4
click at [371, 141] on div "Select Reaction: Heart" at bounding box center [373, 139] width 5 height 5
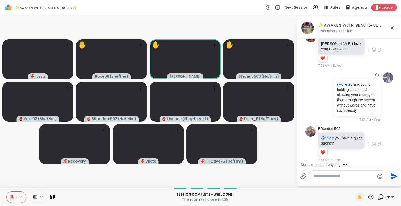
scroll to position [7535, 0]
click at [367, 196] on icon at bounding box center [370, 197] width 7 height 7
click at [376, 183] on span "🌟" at bounding box center [378, 183] width 5 height 6
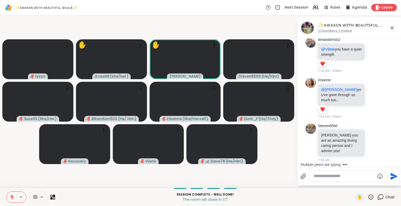
scroll to position [7631, 0]
click at [333, 178] on textarea "Type your message" at bounding box center [343, 176] width 61 height 5
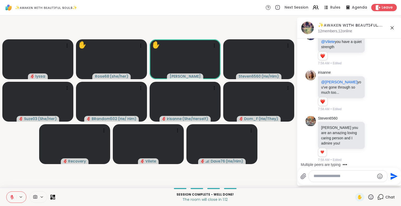
scroll to position [7639, 0]
click at [335, 160] on span "e03" at bounding box center [336, 162] width 7 height 5
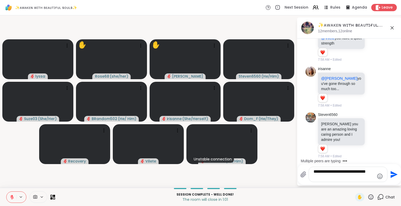
type textarea "**********"
click at [14, 197] on icon at bounding box center [12, 197] width 5 height 5
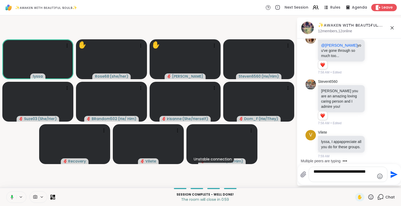
scroll to position [7681, 0]
click at [367, 196] on icon at bounding box center [370, 197] width 7 height 7
click at [353, 183] on span "❤️" at bounding box center [355, 183] width 5 height 6
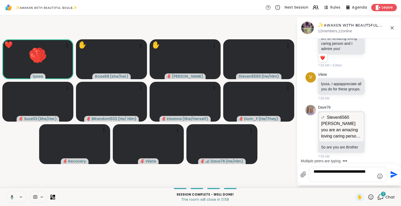
scroll to position [7744, 0]
click at [371, 196] on div "✋ Chat" at bounding box center [375, 197] width 40 height 8
click at [368, 196] on icon at bounding box center [370, 197] width 7 height 7
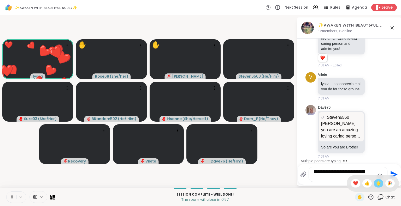
click at [373, 187] on div "🌟" at bounding box center [377, 183] width 9 height 8
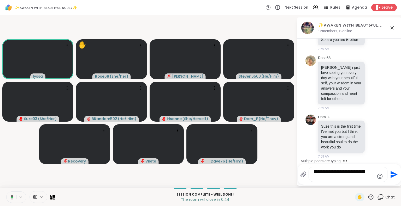
scroll to position [7856, 0]
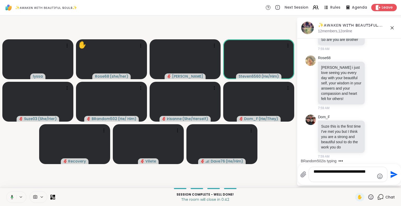
click at [10, 198] on icon at bounding box center [11, 197] width 5 height 5
drag, startPoint x: 337, startPoint y: 176, endPoint x: 302, endPoint y: 158, distance: 39.3
click at [302, 158] on div "✨ᴀᴡᴀᴋᴇɴ ᴡɪᴛʜ ʙᴇᴀᴜᴛɪғᴜʟ sᴏᴜʟs✨, Sep 07 12 members, 12 online Today dodi Alone A …" at bounding box center [349, 101] width 104 height 168
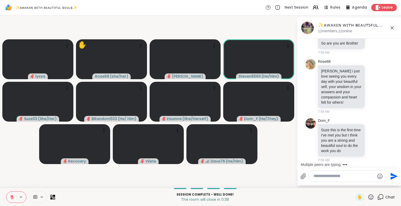
scroll to position [7853, 0]
click at [11, 196] on icon at bounding box center [12, 196] width 2 height 2
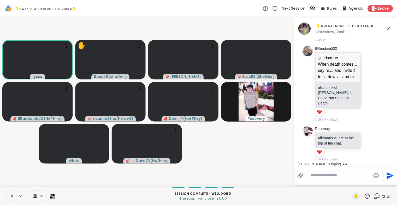
scroll to position [7977, 0]
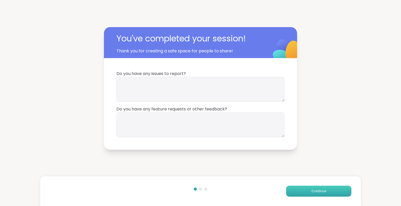
click at [300, 189] on button "Continue" at bounding box center [318, 191] width 65 height 11
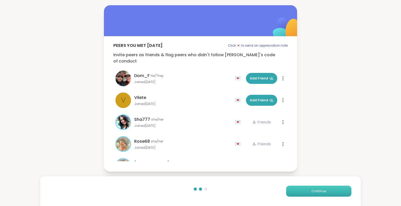
click at [300, 189] on button "Continue" at bounding box center [318, 191] width 65 height 11
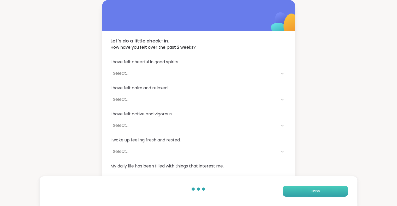
click at [299, 189] on button "Finish" at bounding box center [314, 191] width 65 height 11
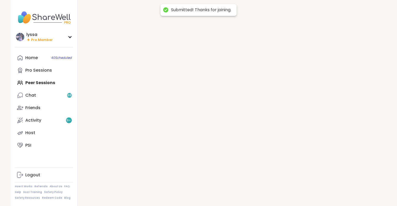
click at [297, 188] on div at bounding box center [231, 103] width 309 height 206
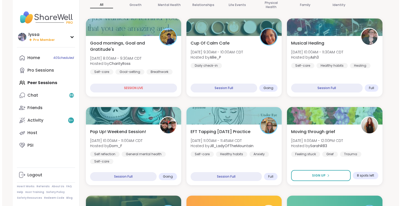
scroll to position [55, 0]
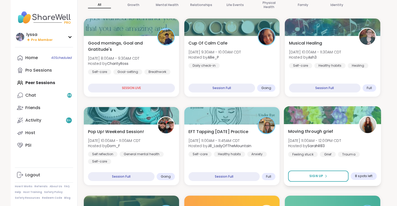
click at [368, 145] on div "Moving through grief Sun, Sep 07 | 11:00AM - 12:00PM CDT Hosted by SarahR83 Fee…" at bounding box center [332, 142] width 89 height 29
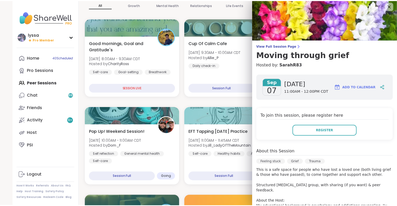
scroll to position [0, 0]
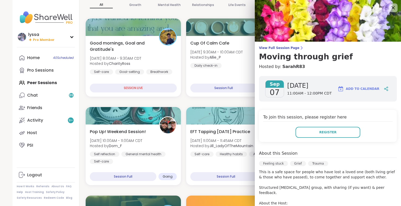
click at [389, 8] on icon at bounding box center [392, 7] width 7 height 7
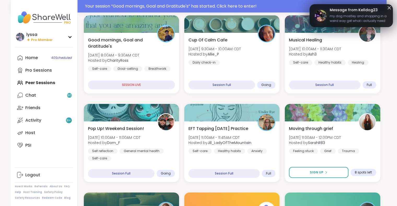
scroll to position [83, 0]
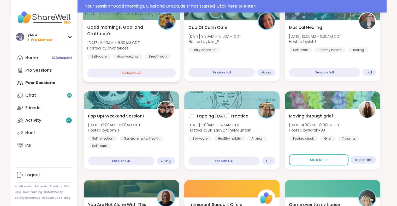
click at [104, 38] on div "Good mornings, Goal and Gratitude's Sun, Sep 07 | 8:00AM - 9:30AM CDT Hosted by…" at bounding box center [131, 41] width 89 height 35
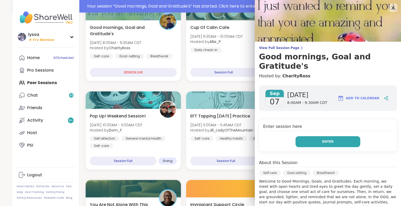
click at [347, 136] on button "Enter" at bounding box center [327, 141] width 65 height 11
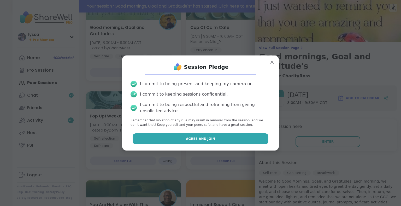
click at [261, 138] on button "Agree and Join" at bounding box center [200, 139] width 136 height 11
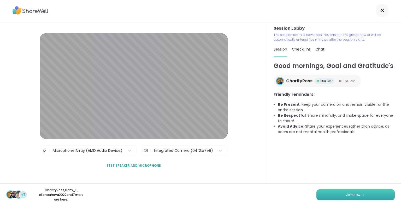
click at [322, 195] on button "Join now" at bounding box center [355, 195] width 78 height 11
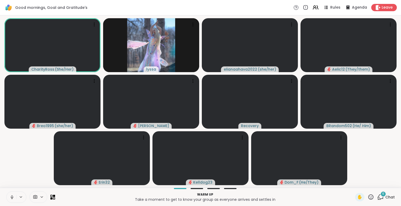
click at [13, 195] on icon at bounding box center [12, 197] width 5 height 5
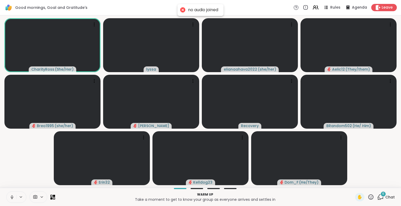
click at [11, 196] on icon at bounding box center [12, 197] width 5 height 5
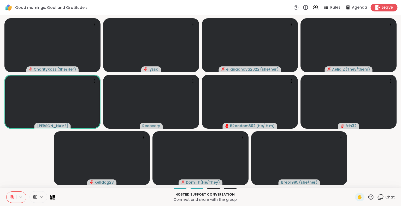
click at [383, 7] on span "Leave" at bounding box center [386, 7] width 11 height 5
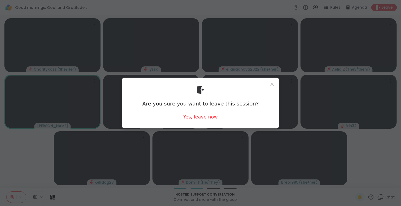
click at [193, 117] on div "Yes, leave now" at bounding box center [200, 117] width 34 height 7
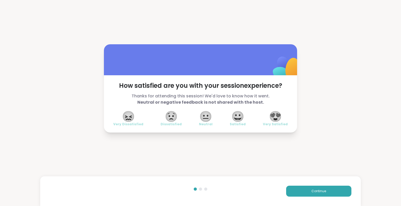
click at [269, 121] on span "😍" at bounding box center [275, 116] width 13 height 9
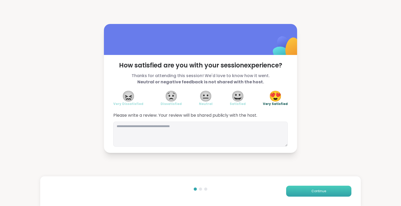
click at [325, 190] on button "Continue" at bounding box center [318, 191] width 65 height 11
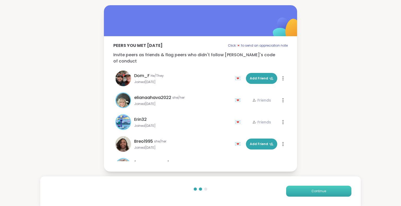
click at [325, 190] on button "Continue" at bounding box center [318, 191] width 65 height 11
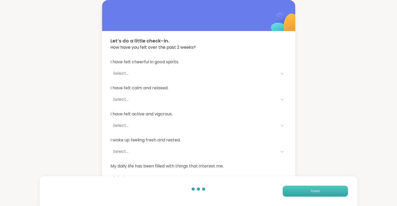
click at [325, 190] on button "Finish" at bounding box center [314, 191] width 65 height 11
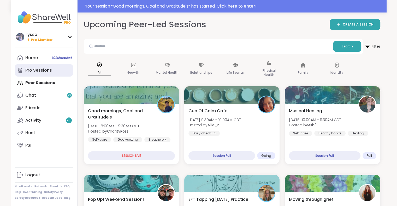
click at [22, 68] on icon at bounding box center [20, 70] width 6 height 6
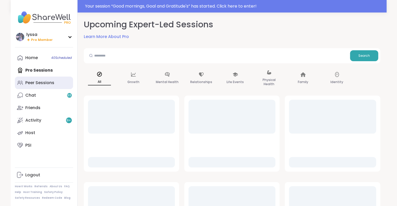
click at [38, 81] on div "Peer Sessions" at bounding box center [39, 83] width 29 height 6
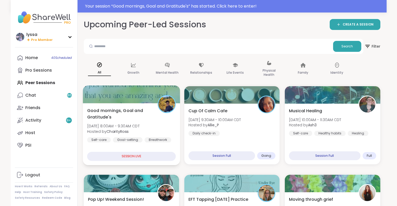
click at [98, 120] on span "Good mornings, Goal and Gratitude's" at bounding box center [119, 113] width 65 height 13
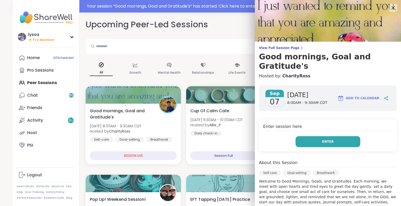
click at [310, 136] on button "Enter" at bounding box center [327, 141] width 65 height 11
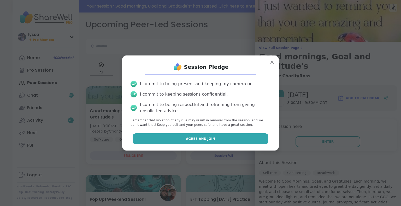
click at [247, 136] on button "Agree and Join" at bounding box center [200, 139] width 136 height 11
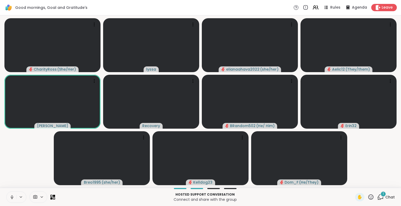
click at [9, 196] on button at bounding box center [12, 197] width 10 height 11
click at [382, 195] on div "1" at bounding box center [383, 194] width 6 height 6
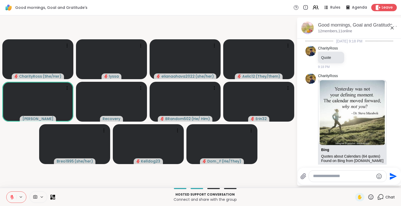
scroll to position [351, 0]
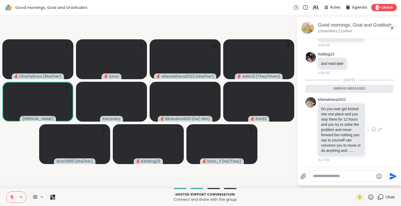
click at [372, 128] on icon at bounding box center [374, 130] width 4 height 4
click at [371, 119] on div "Select Reaction: Heart" at bounding box center [373, 121] width 5 height 5
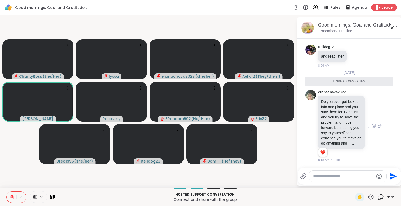
scroll to position [358, 0]
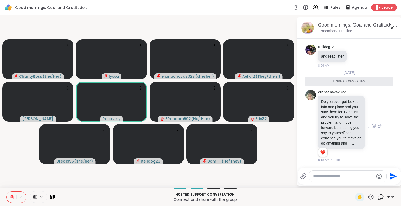
click at [377, 123] on icon at bounding box center [379, 126] width 5 height 6
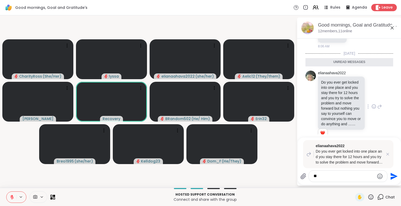
type textarea "*"
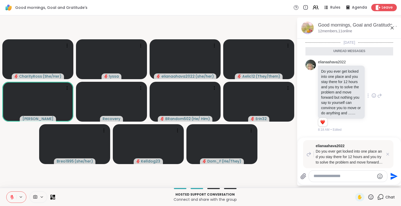
scroll to position [381, 0]
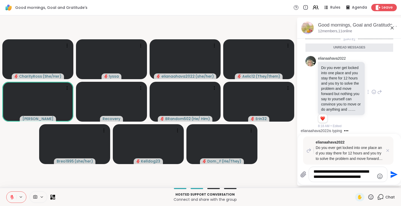
type textarea "**********"
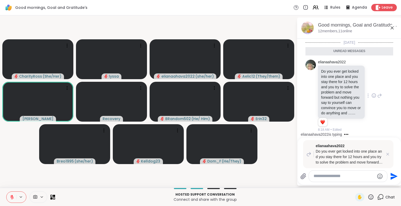
scroll to position [419, 0]
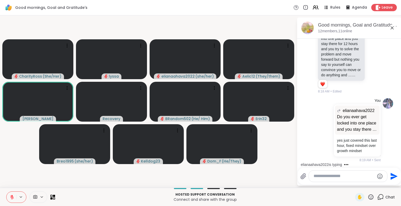
click at [391, 28] on icon at bounding box center [392, 28] width 6 height 6
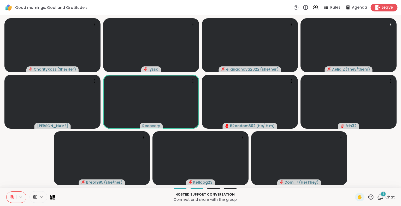
click at [381, 9] on span "Leave" at bounding box center [386, 7] width 11 height 5
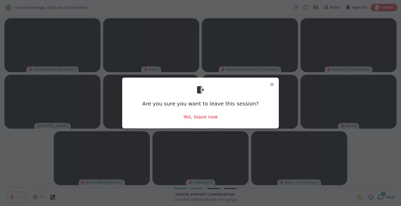
click at [196, 119] on div "Yes, leave now" at bounding box center [200, 117] width 34 height 7
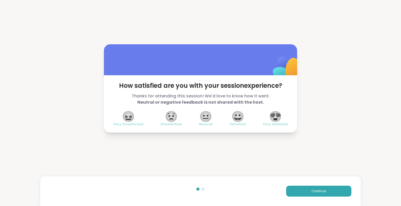
click at [351, 7] on div "How satisfied are you with your session experience? Thanks for attending this s…" at bounding box center [200, 88] width 401 height 177
